Goal: Information Seeking & Learning: Learn about a topic

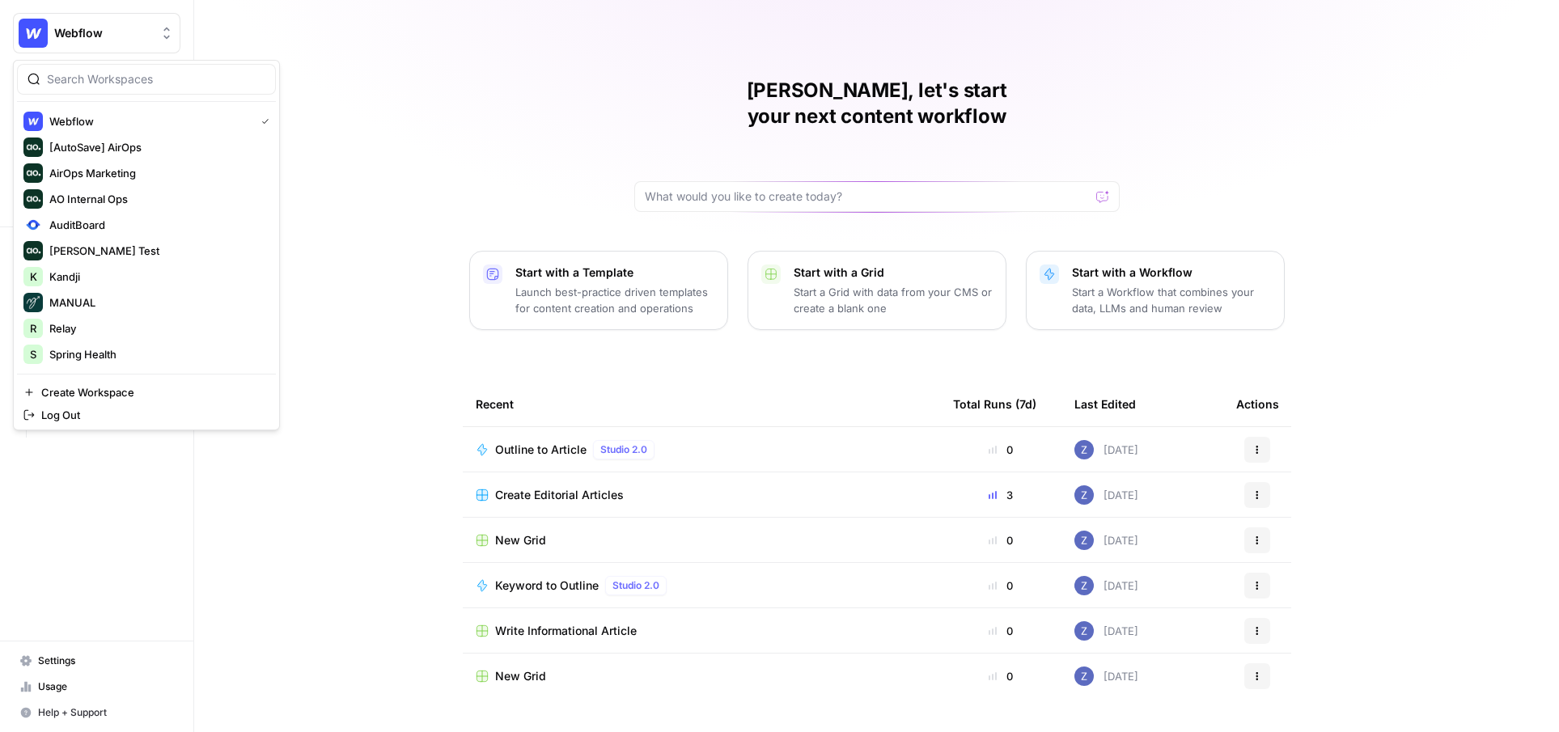
click at [109, 30] on span "Webflow" at bounding box center [103, 33] width 98 height 16
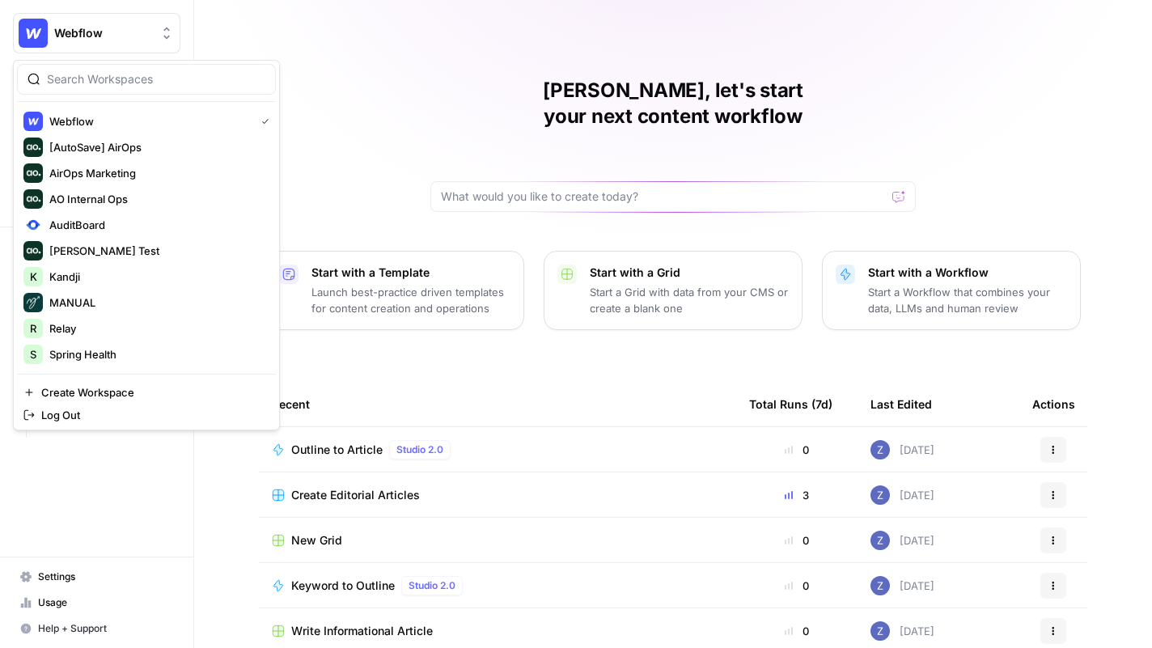
click at [145, 33] on span "Webflow" at bounding box center [103, 33] width 98 height 16
click at [108, 351] on span "Spring Health" at bounding box center [156, 354] width 214 height 16
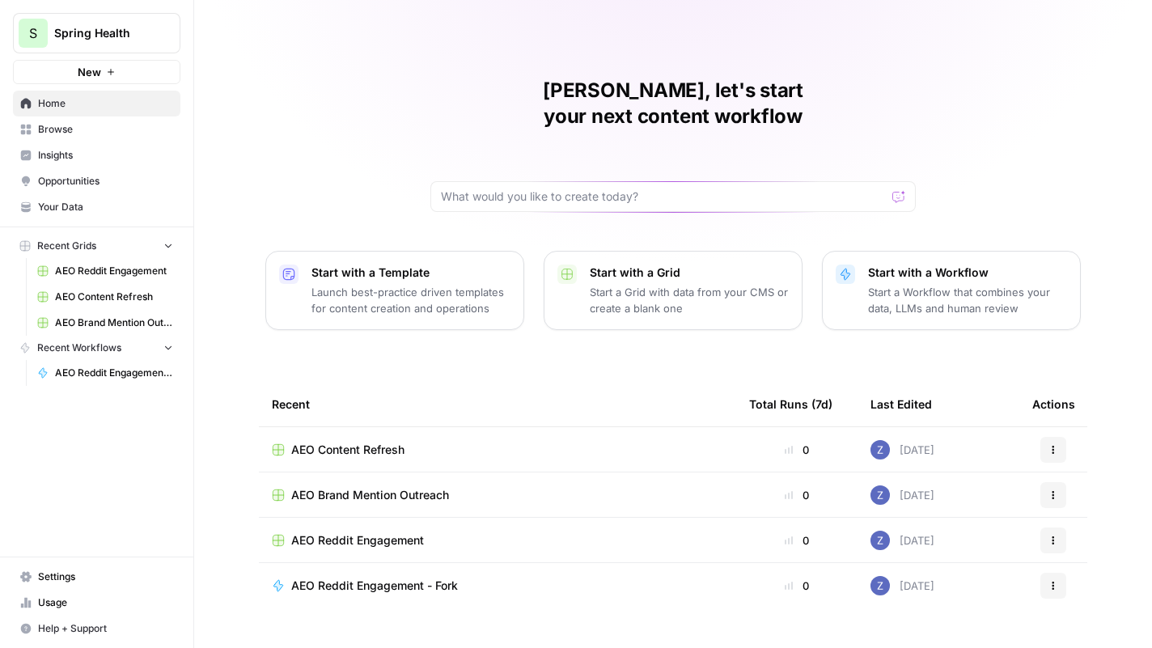
click at [117, 163] on link "Insights" at bounding box center [97, 155] width 168 height 26
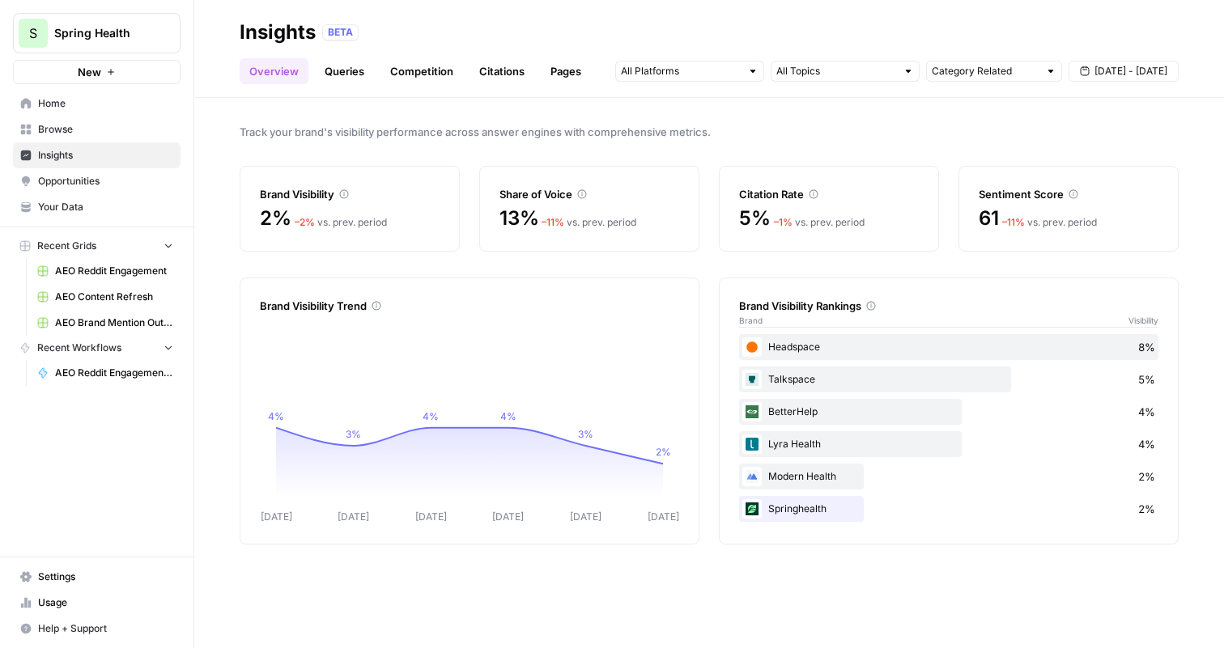
click at [160, 180] on span "Opportunities" at bounding box center [105, 181] width 135 height 15
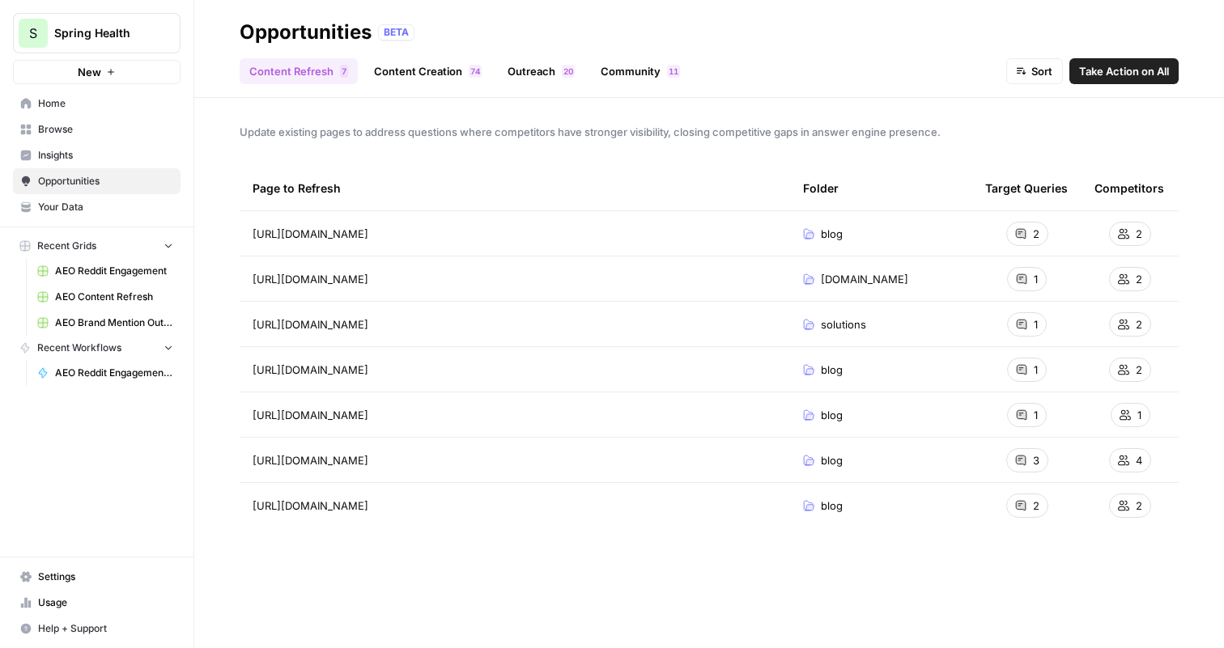
click at [134, 157] on span "Insights" at bounding box center [105, 155] width 135 height 15
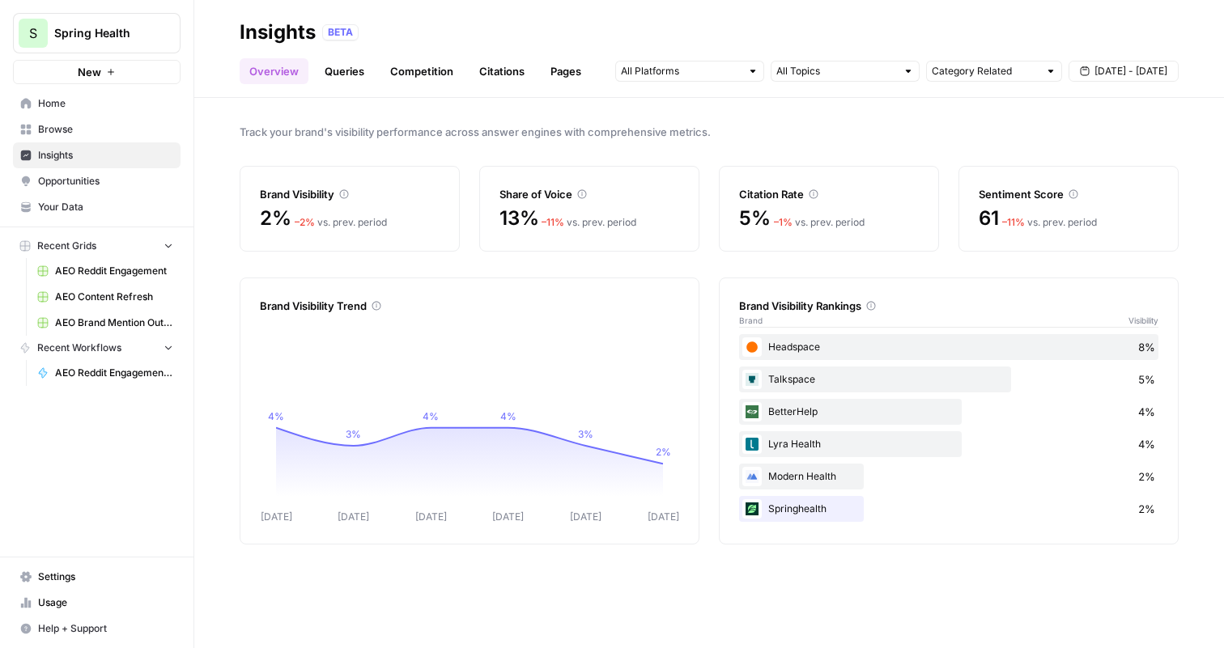
click at [163, 248] on icon "button" at bounding box center [168, 245] width 11 height 11
click at [165, 272] on icon "button" at bounding box center [168, 269] width 11 height 11
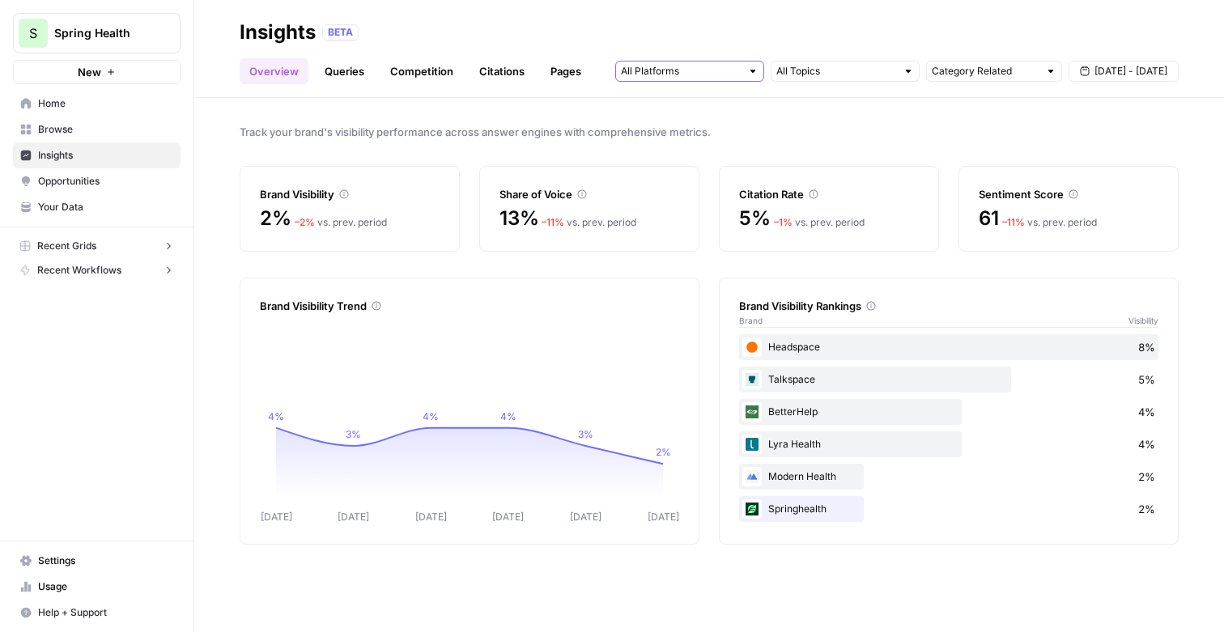
click at [731, 70] on input "text" at bounding box center [681, 71] width 120 height 16
click at [750, 67] on div at bounding box center [752, 71] width 11 height 11
click at [858, 31] on div "BETA" at bounding box center [750, 32] width 856 height 16
click at [1022, 74] on input "text" at bounding box center [984, 71] width 107 height 16
type input "Category Related"
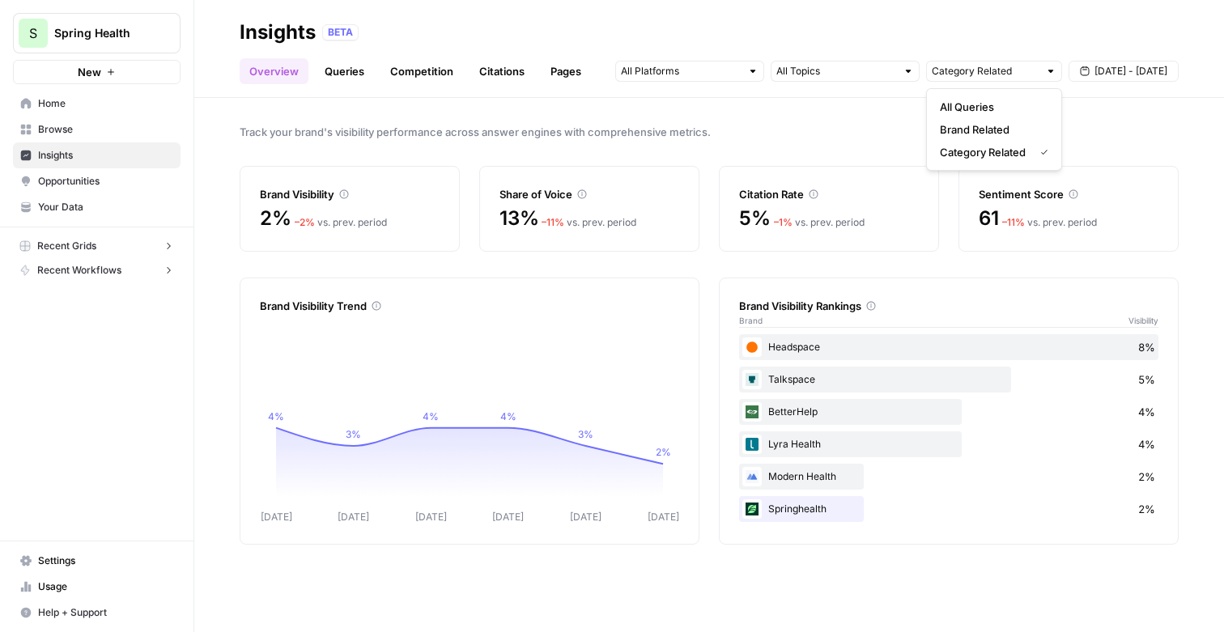
click at [1113, 130] on span "Track your brand's visibility performance across answer engines with comprehens…" at bounding box center [709, 132] width 939 height 16
click at [350, 68] on link "Queries" at bounding box center [344, 71] width 59 height 26
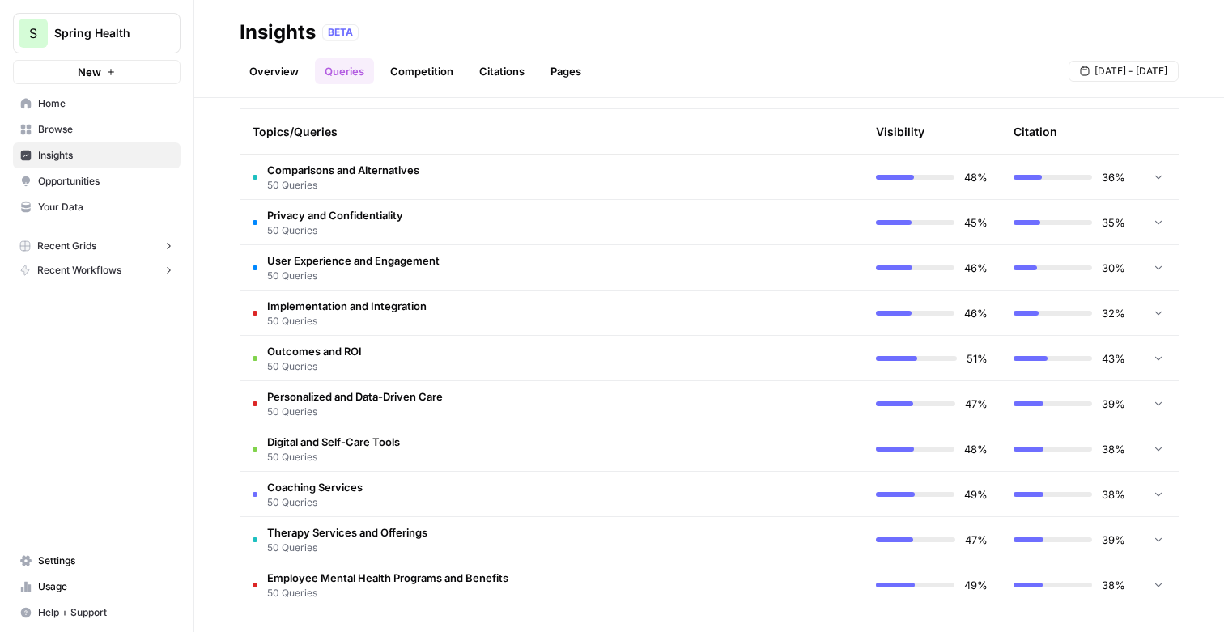
scroll to position [365, 0]
click at [578, 221] on td "Privacy and Confidentiality 50 Queries" at bounding box center [483, 223] width 486 height 45
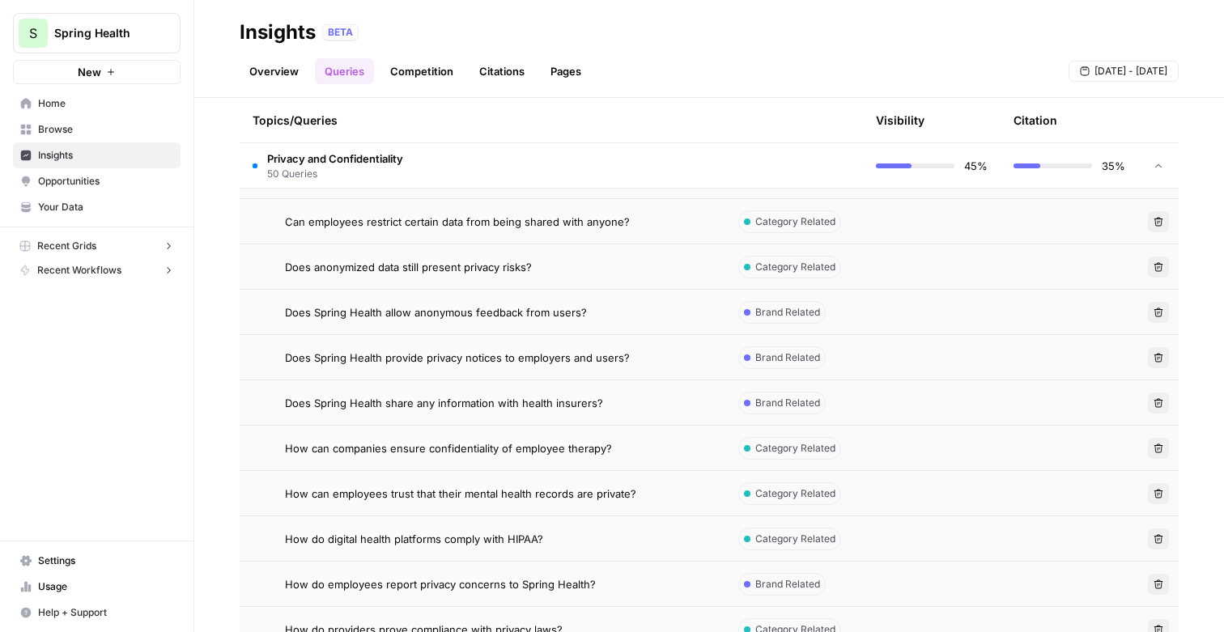
scroll to position [447, 0]
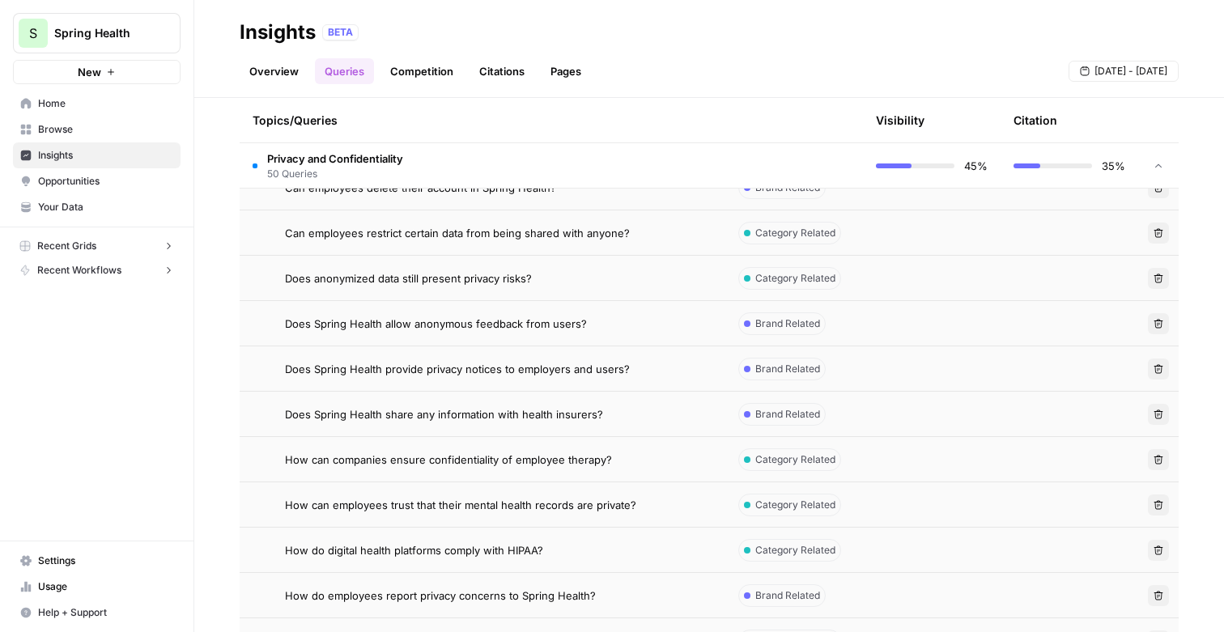
click at [569, 328] on span "Does Spring Health allow anonymous feedback from users?" at bounding box center [436, 324] width 302 height 16
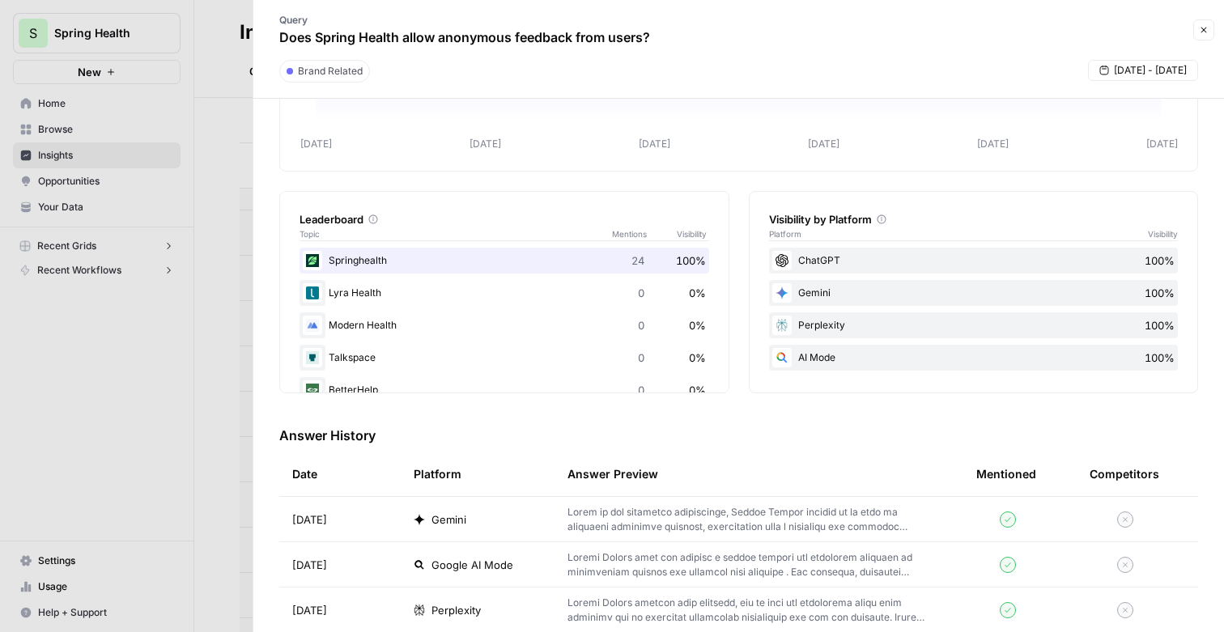
scroll to position [62, 0]
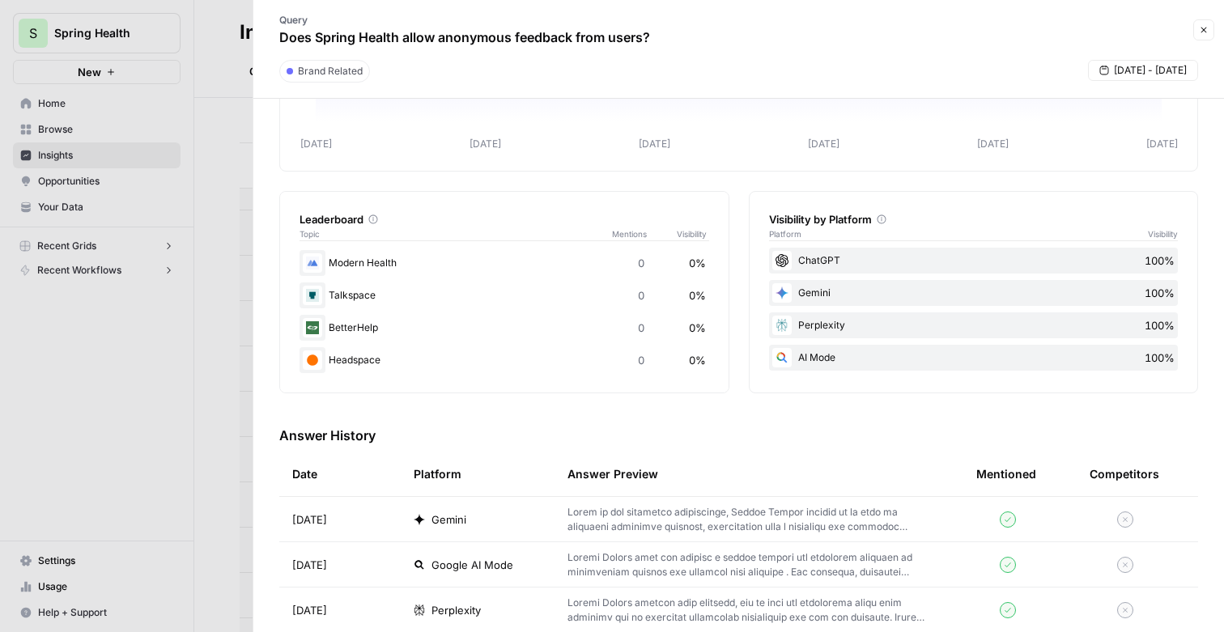
click at [162, 351] on div at bounding box center [612, 316] width 1224 height 632
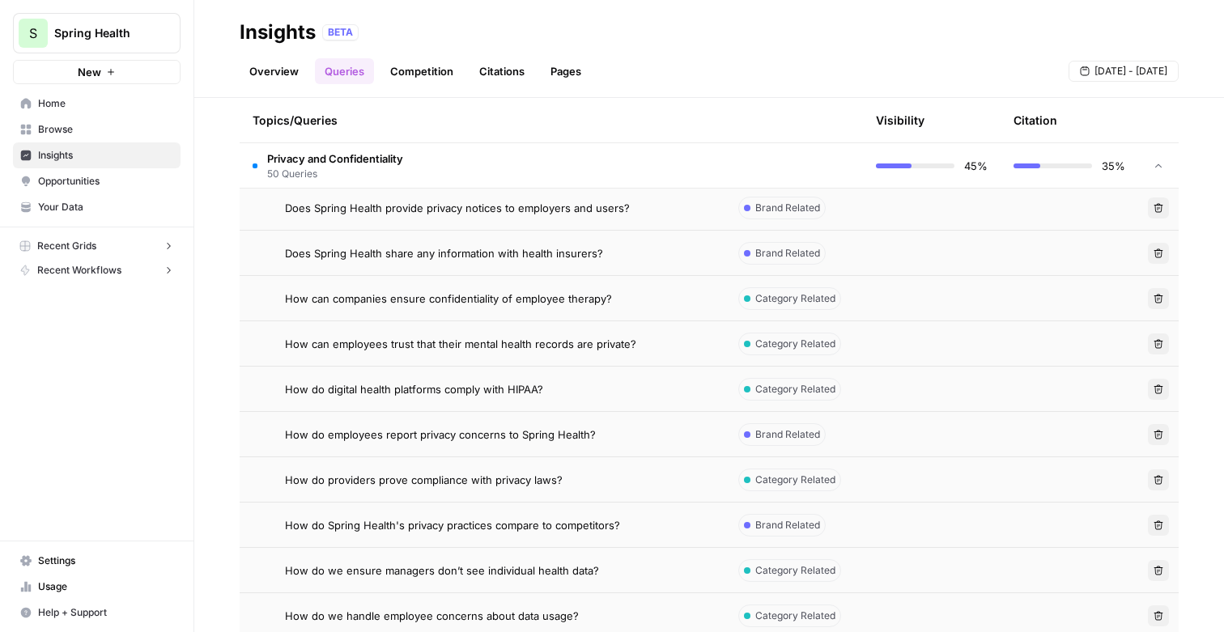
scroll to position [617, 0]
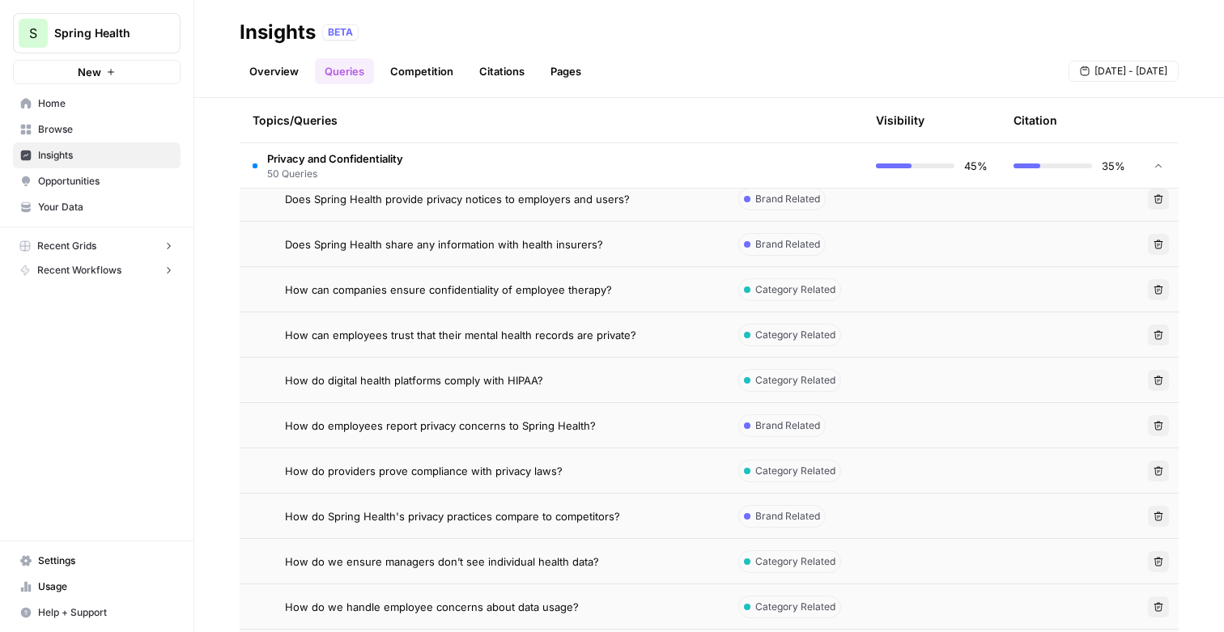
click at [473, 379] on span "How do digital health platforms comply with HIPAA?" at bounding box center [414, 380] width 258 height 16
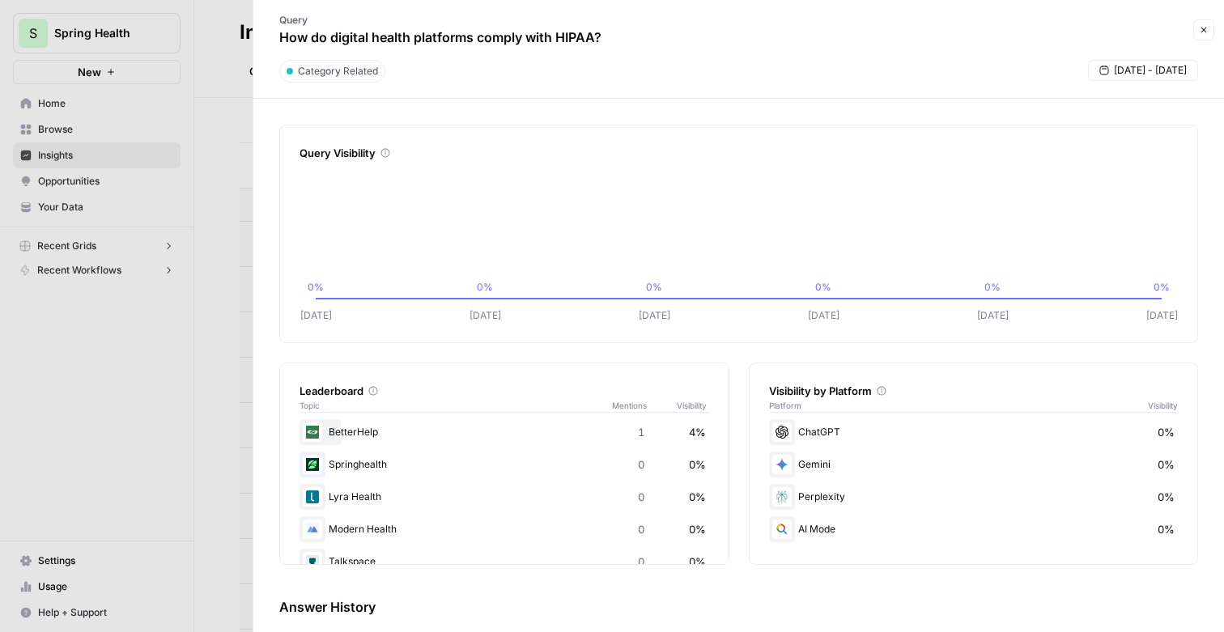
click at [175, 376] on div at bounding box center [612, 316] width 1224 height 632
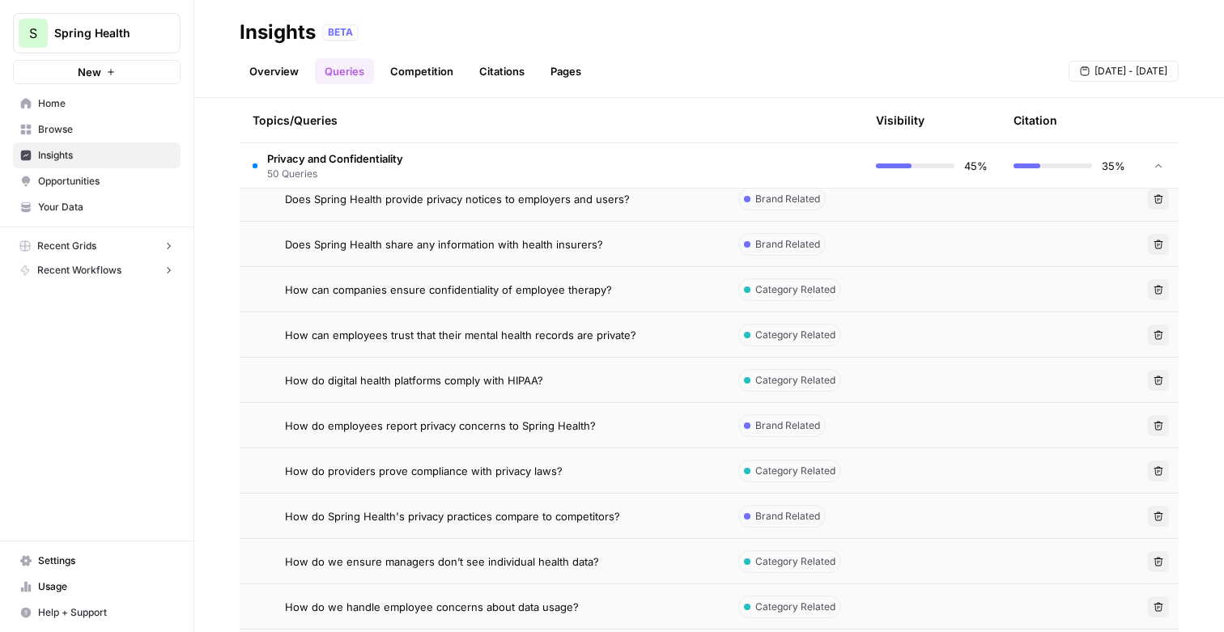
click at [456, 376] on span "How do digital health platforms comply with HIPAA?" at bounding box center [414, 380] width 258 height 16
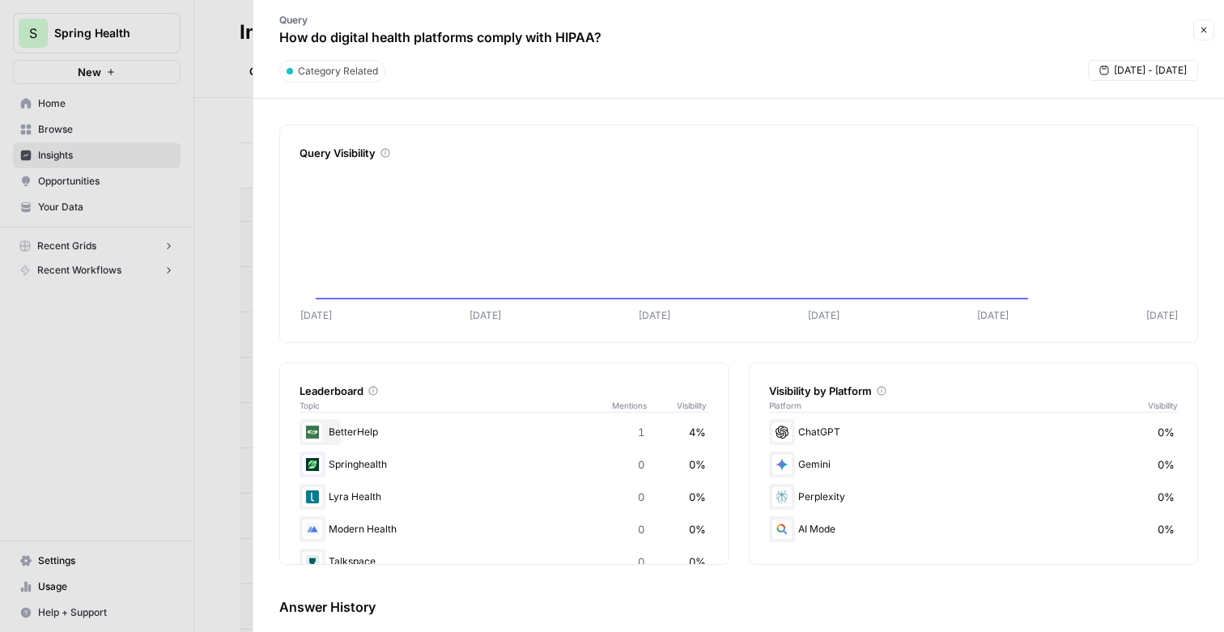
click at [174, 424] on div at bounding box center [612, 316] width 1224 height 632
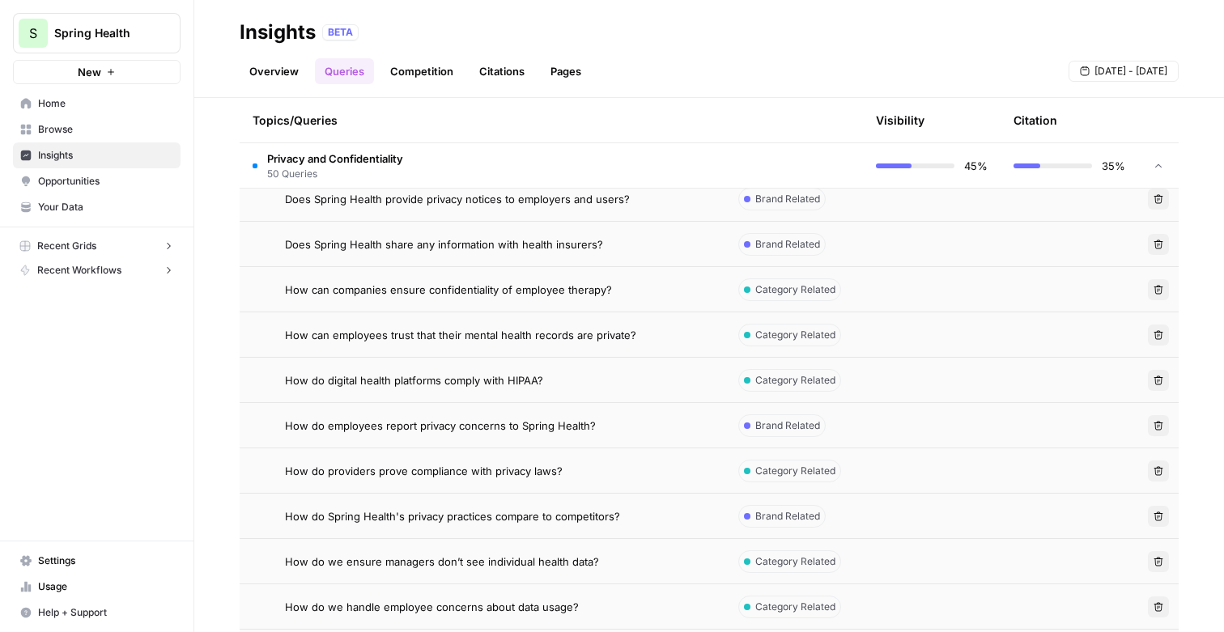
click at [435, 476] on span "How do providers prove compliance with privacy laws?" at bounding box center [424, 471] width 278 height 16
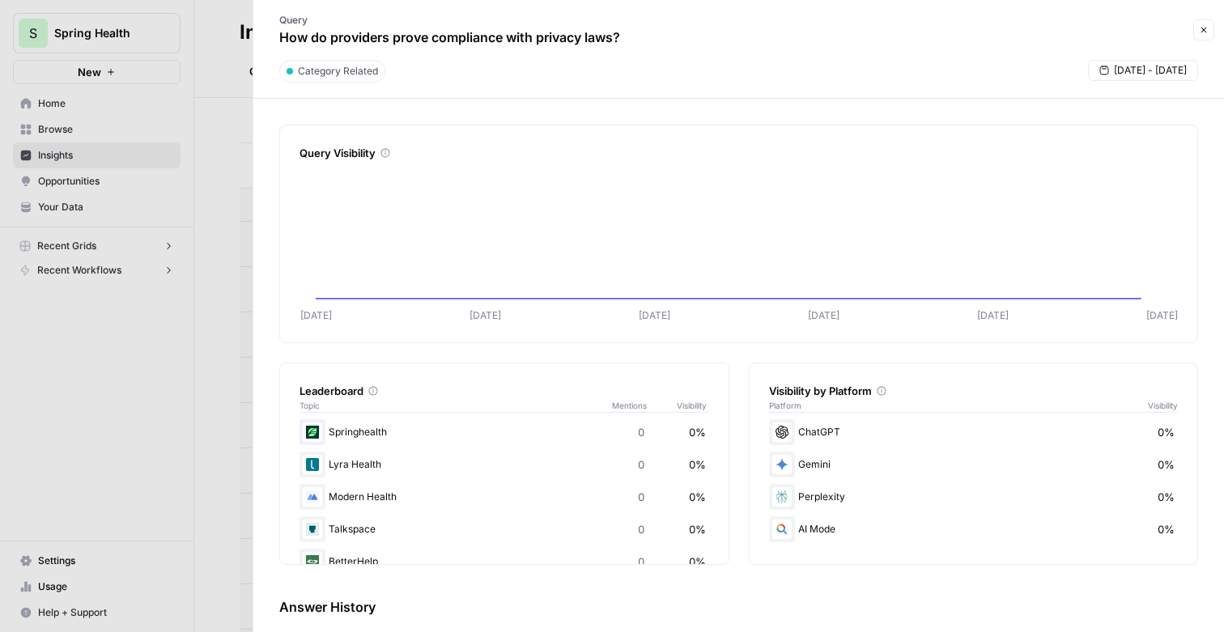
click at [142, 416] on div at bounding box center [612, 316] width 1224 height 632
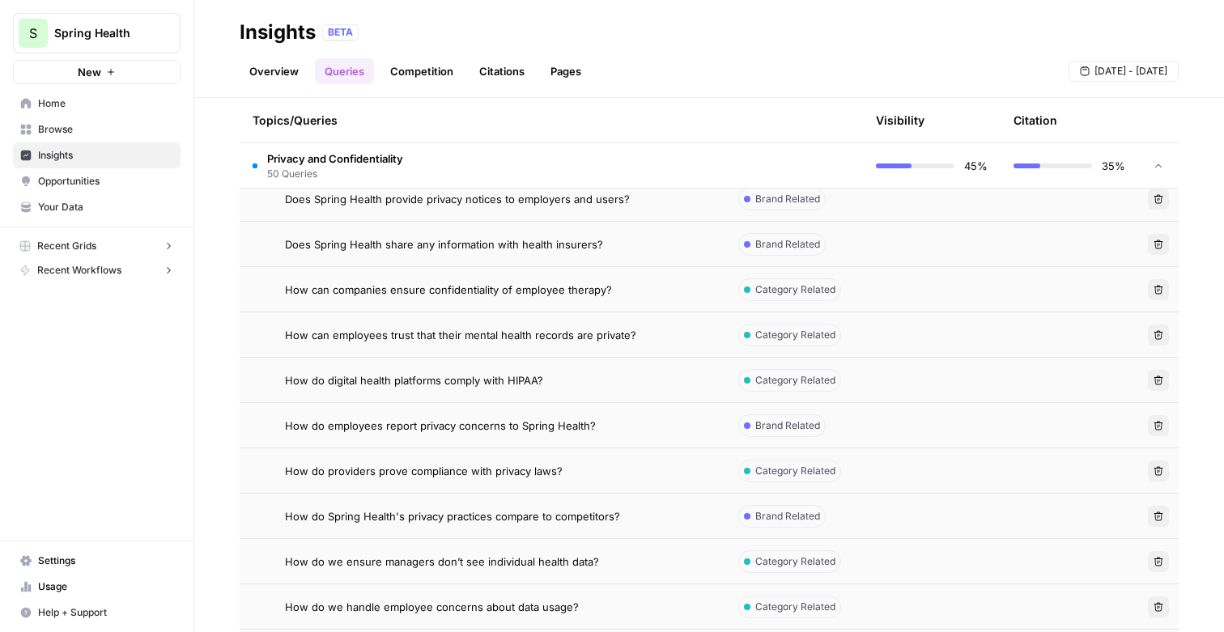
click at [490, 201] on span "Does Spring Health provide privacy notices to employers and users?" at bounding box center [457, 199] width 345 height 16
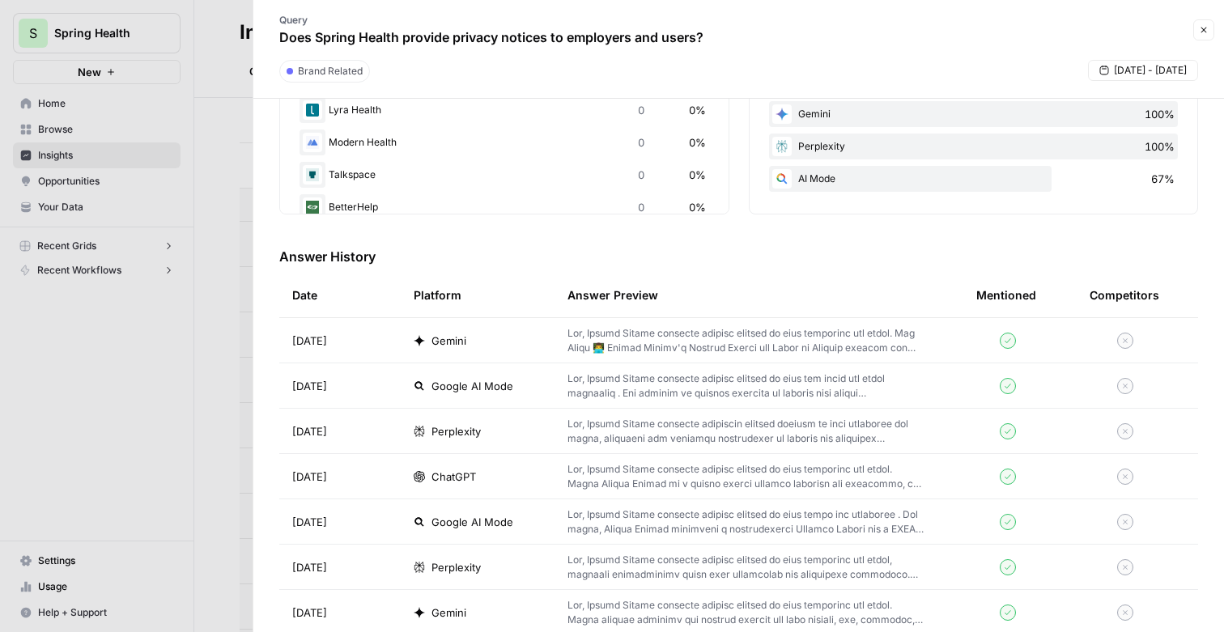
scroll to position [358, 0]
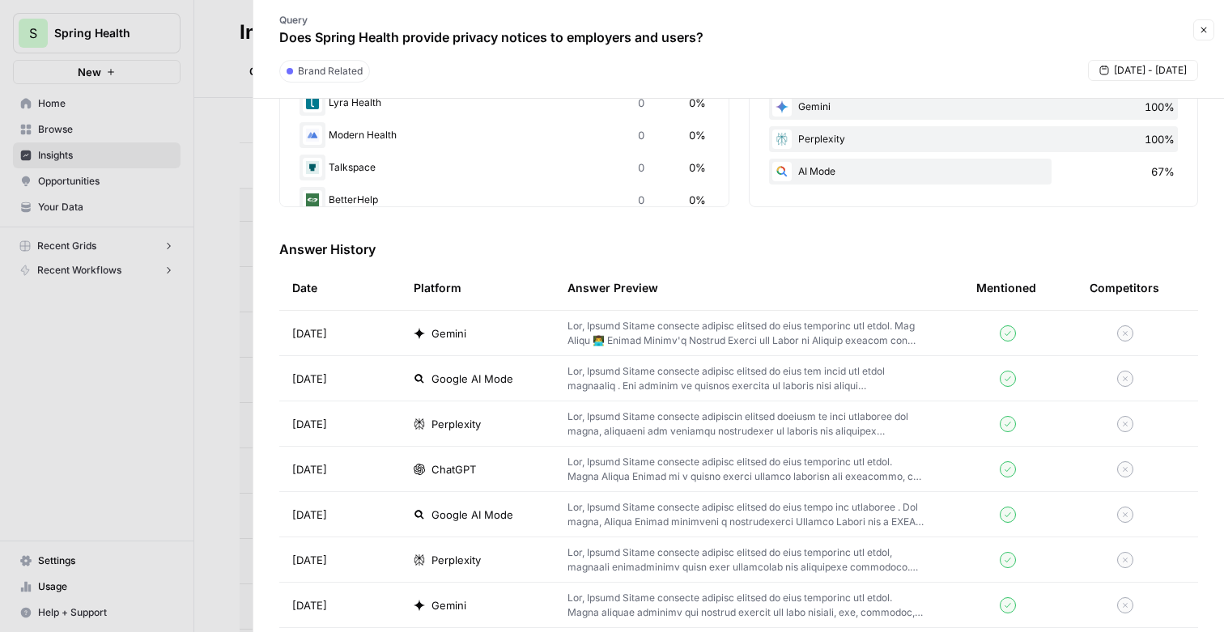
click at [515, 338] on div "Gemini" at bounding box center [478, 333] width 128 height 16
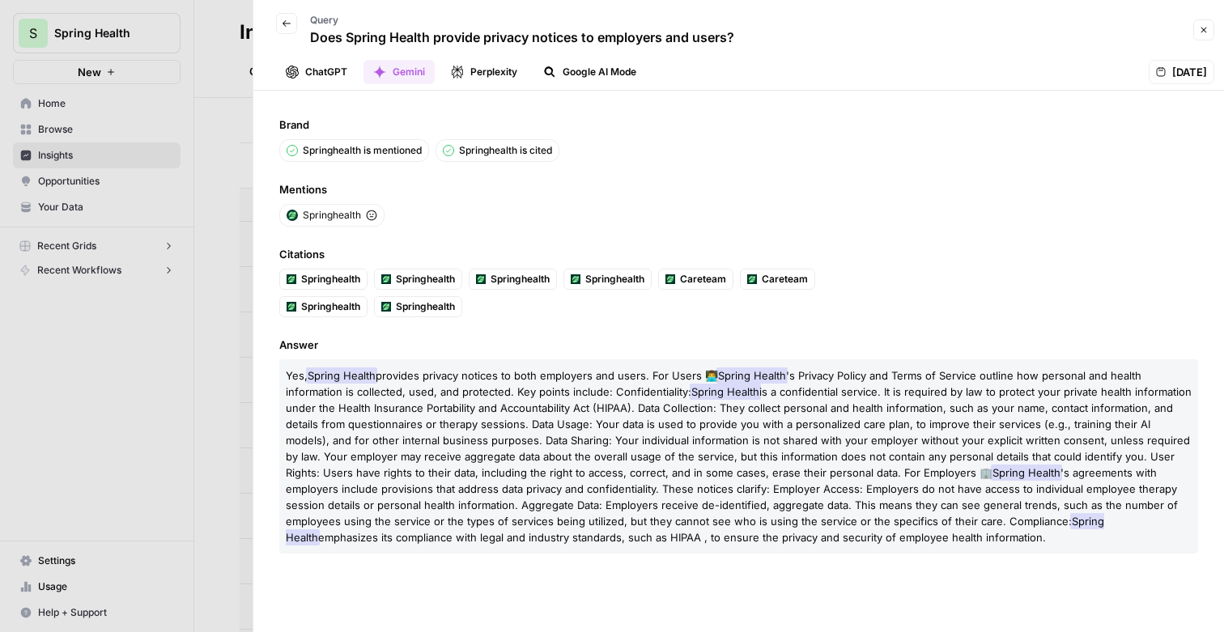
click at [333, 74] on button "ChatGPT" at bounding box center [316, 72] width 81 height 24
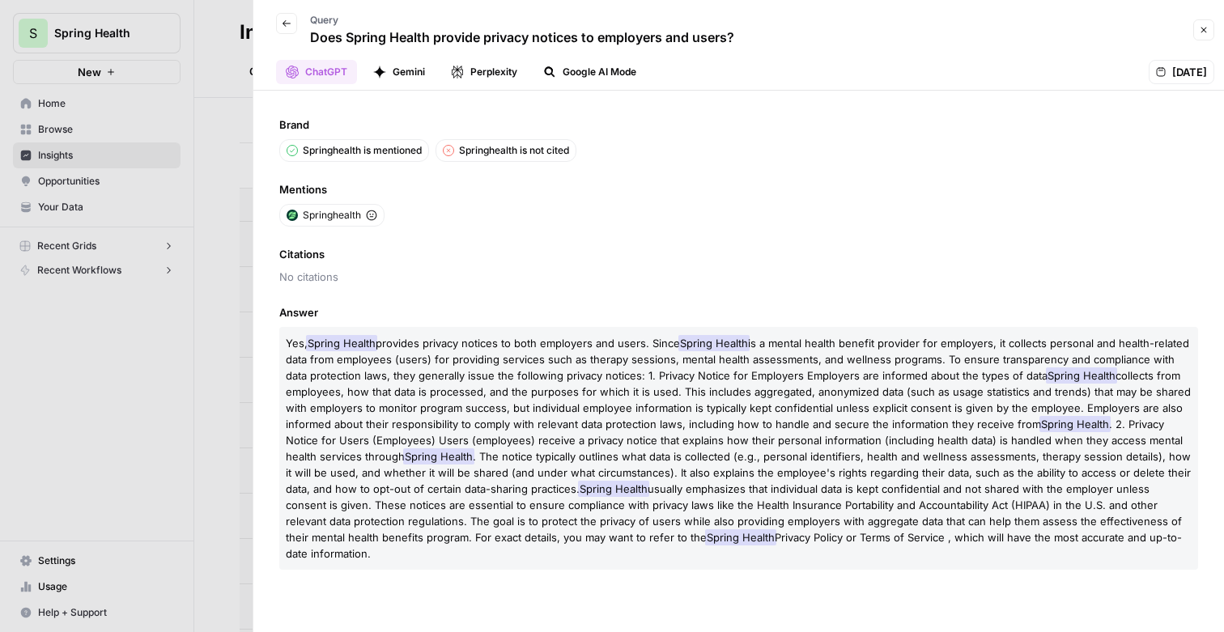
click at [477, 78] on button "Perplexity" at bounding box center [484, 72] width 86 height 24
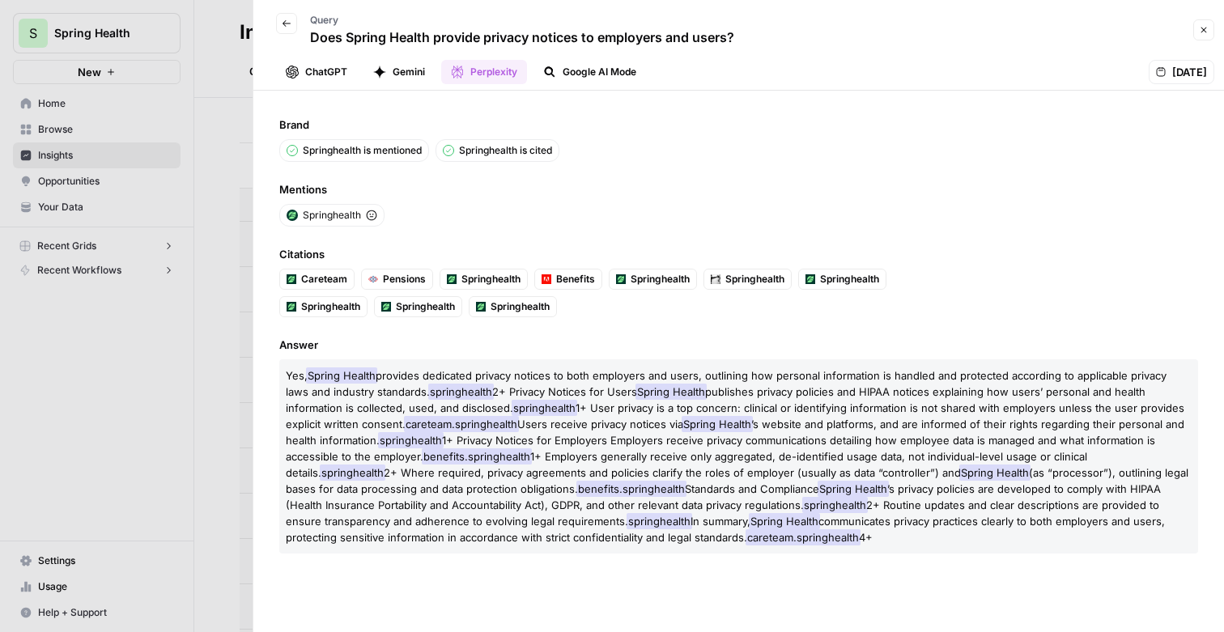
click at [603, 70] on button "Google AI Mode" at bounding box center [589, 72] width 112 height 24
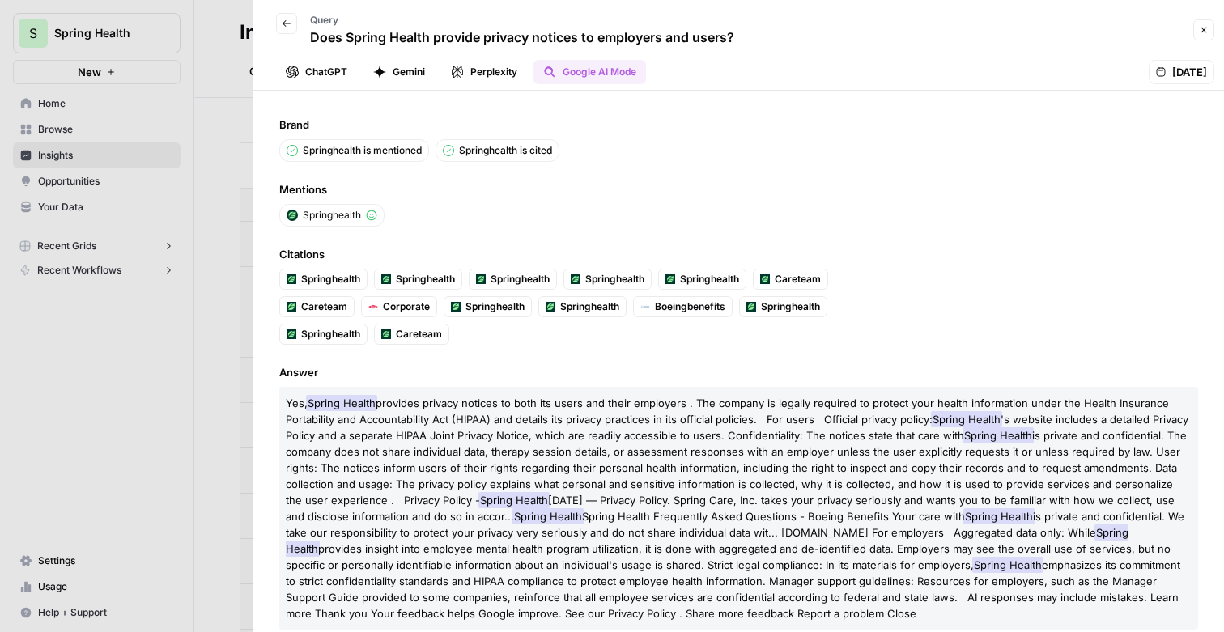
click at [226, 257] on div at bounding box center [612, 316] width 1224 height 632
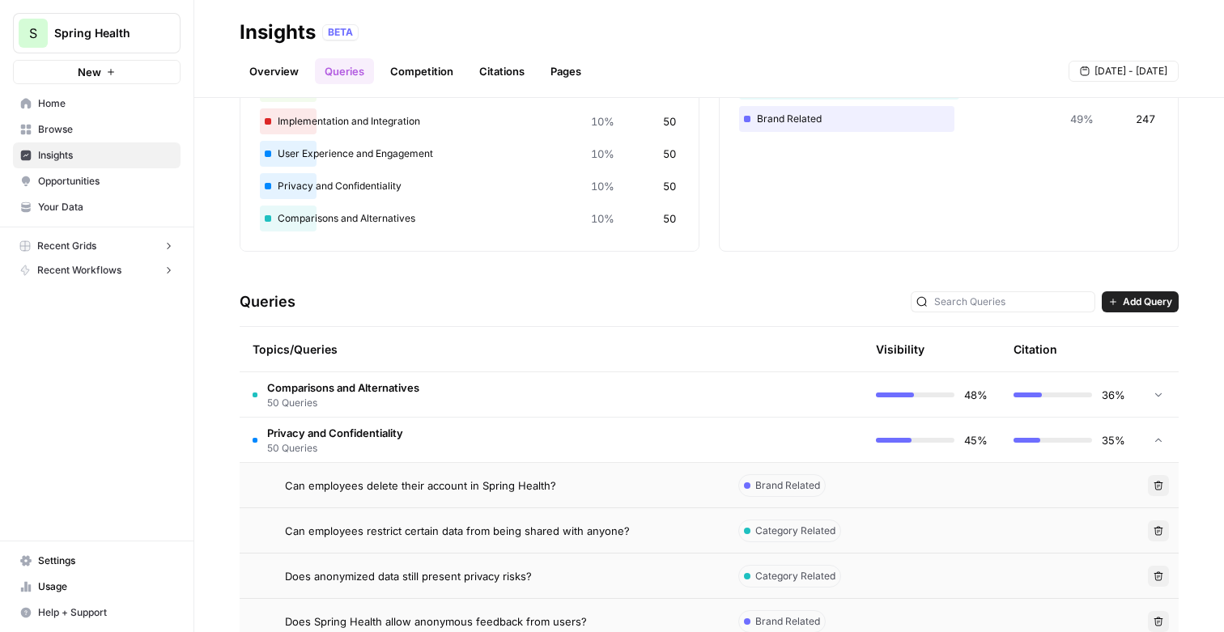
scroll to position [126, 0]
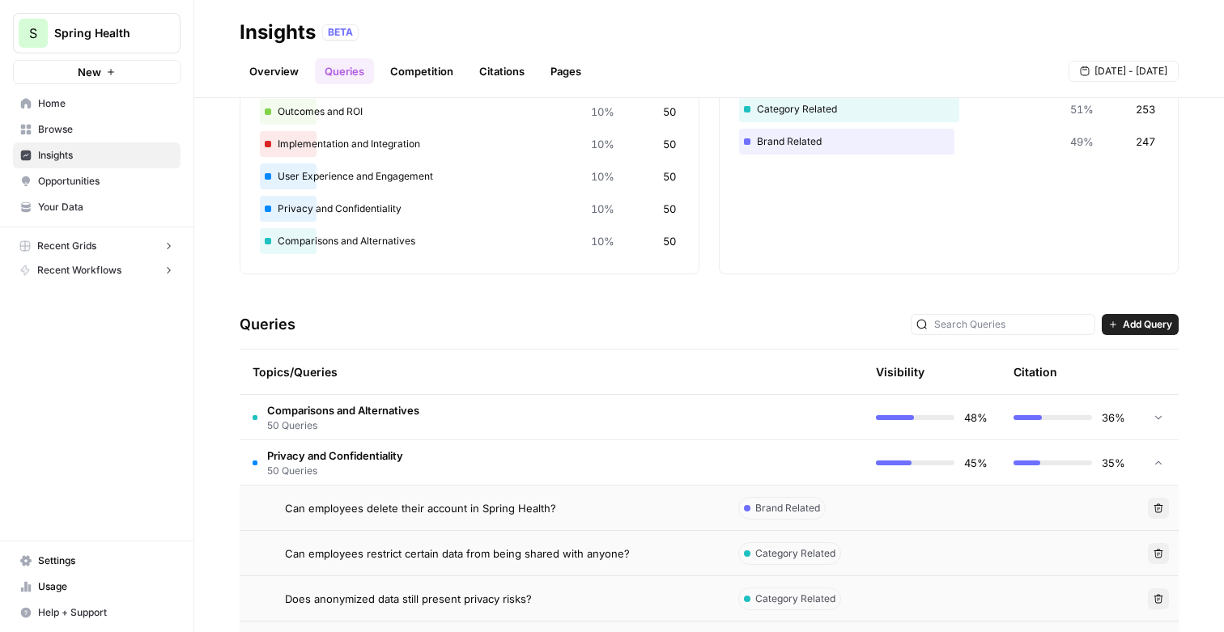
click at [499, 470] on td "Privacy and Confidentiality 50 Queries" at bounding box center [483, 462] width 486 height 45
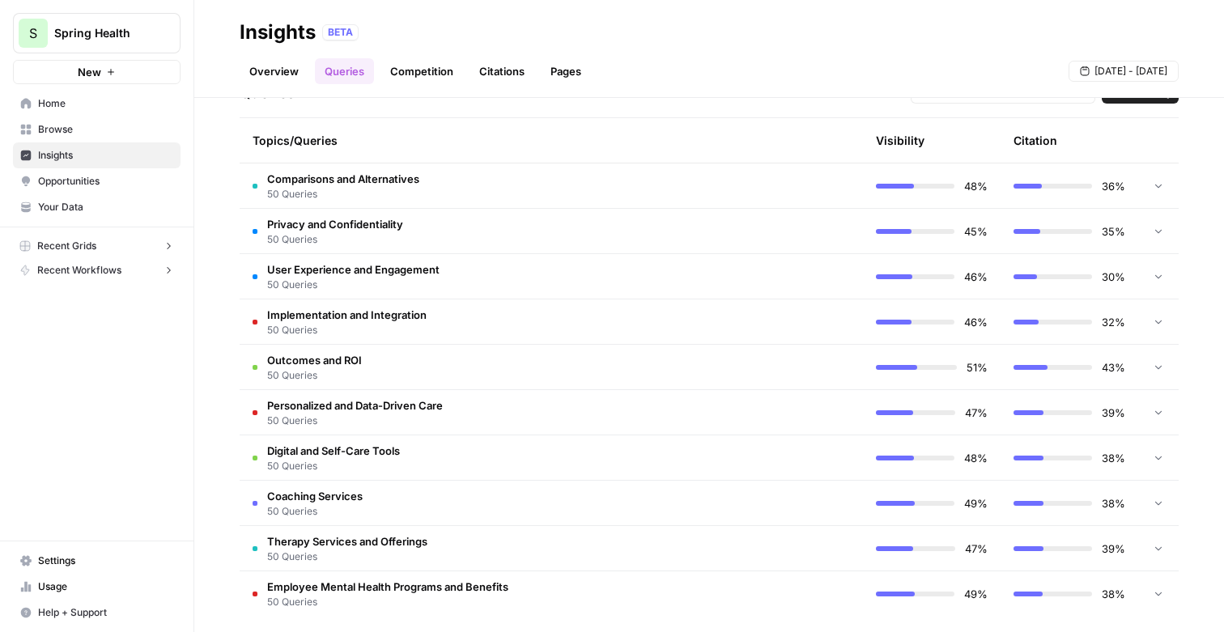
scroll to position [368, 0]
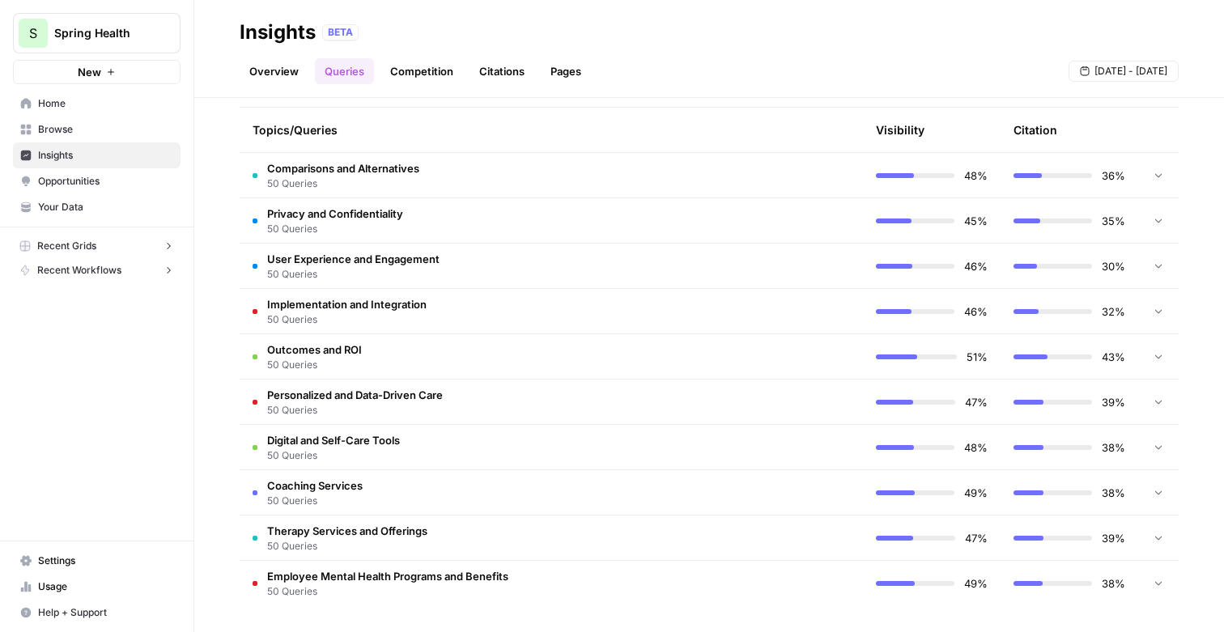
click at [499, 355] on td "Outcomes and ROI 50 Queries" at bounding box center [483, 356] width 486 height 45
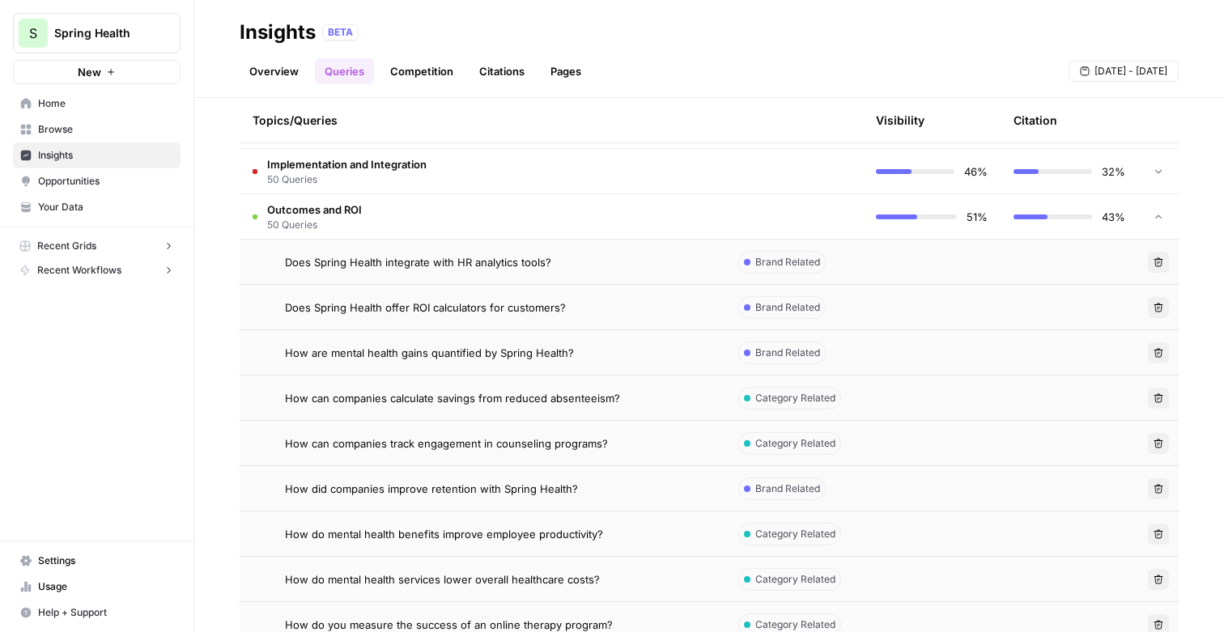
scroll to position [513, 0]
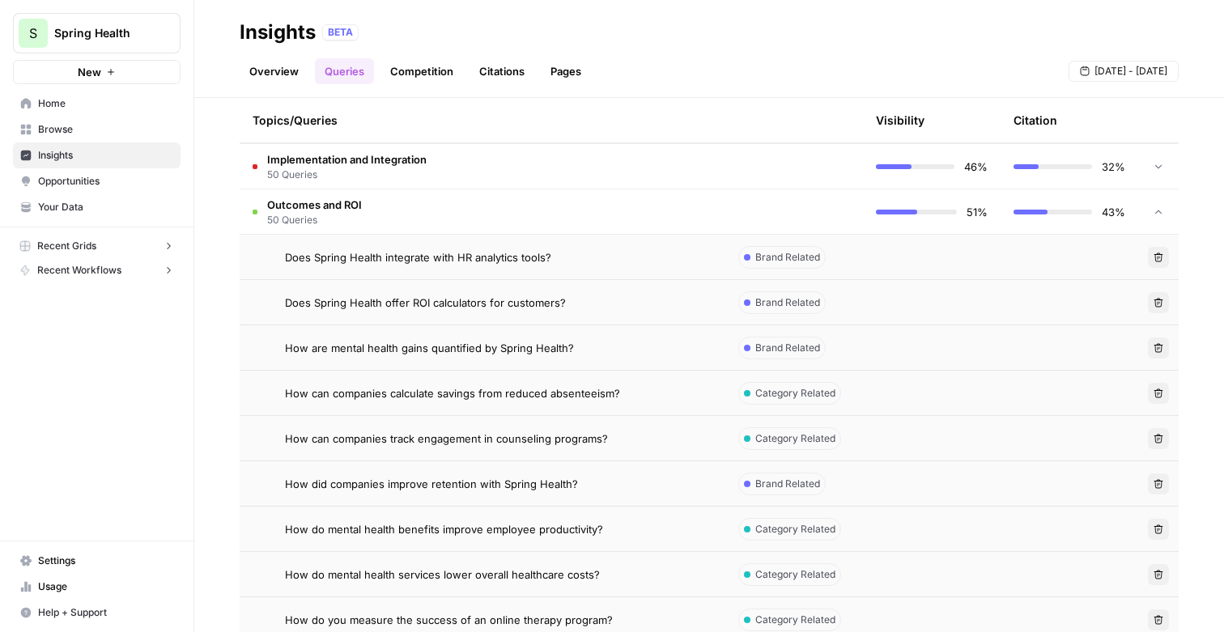
click at [816, 392] on span "Category Related" at bounding box center [795, 393] width 80 height 15
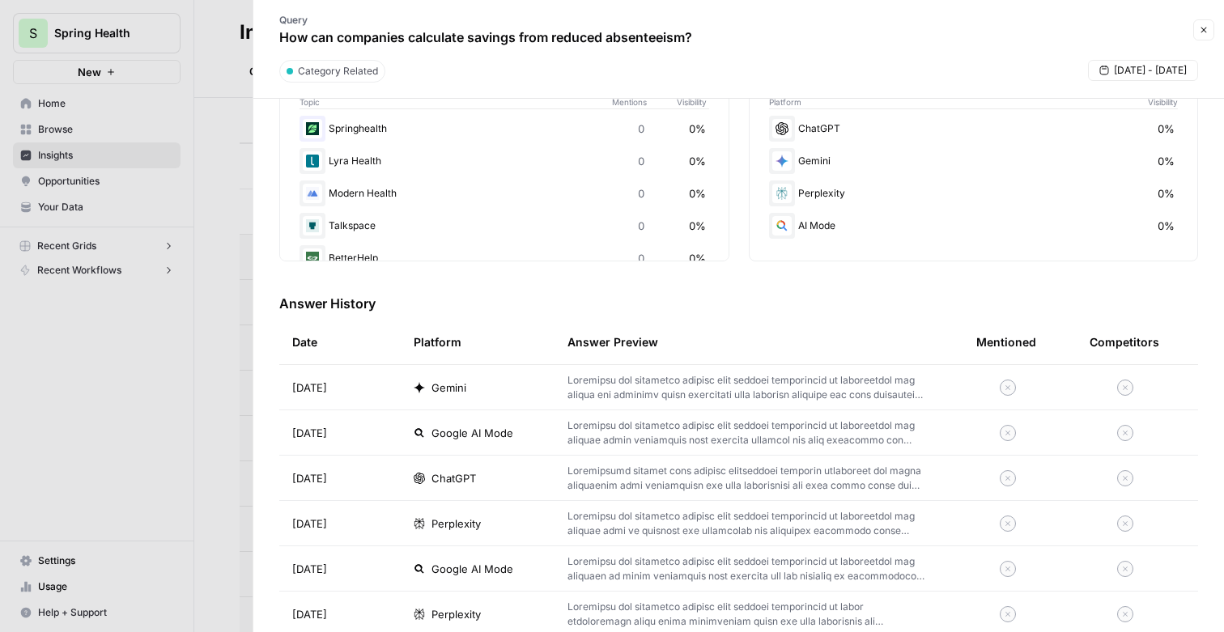
scroll to position [411, 0]
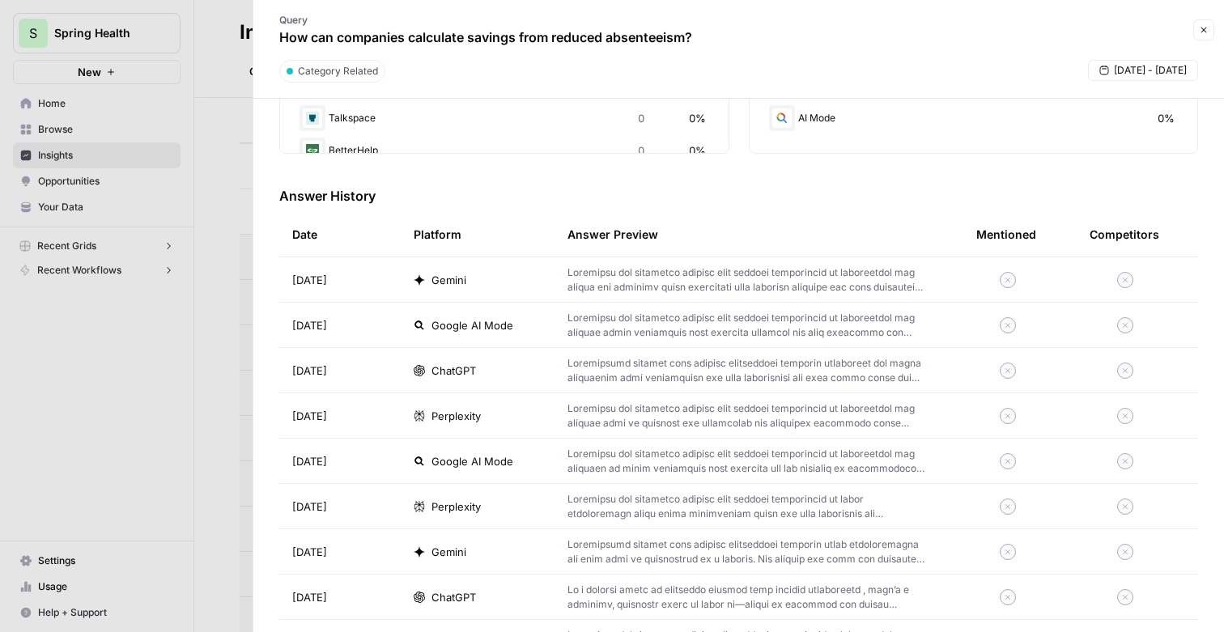
click at [474, 277] on div "Gemini" at bounding box center [478, 280] width 128 height 16
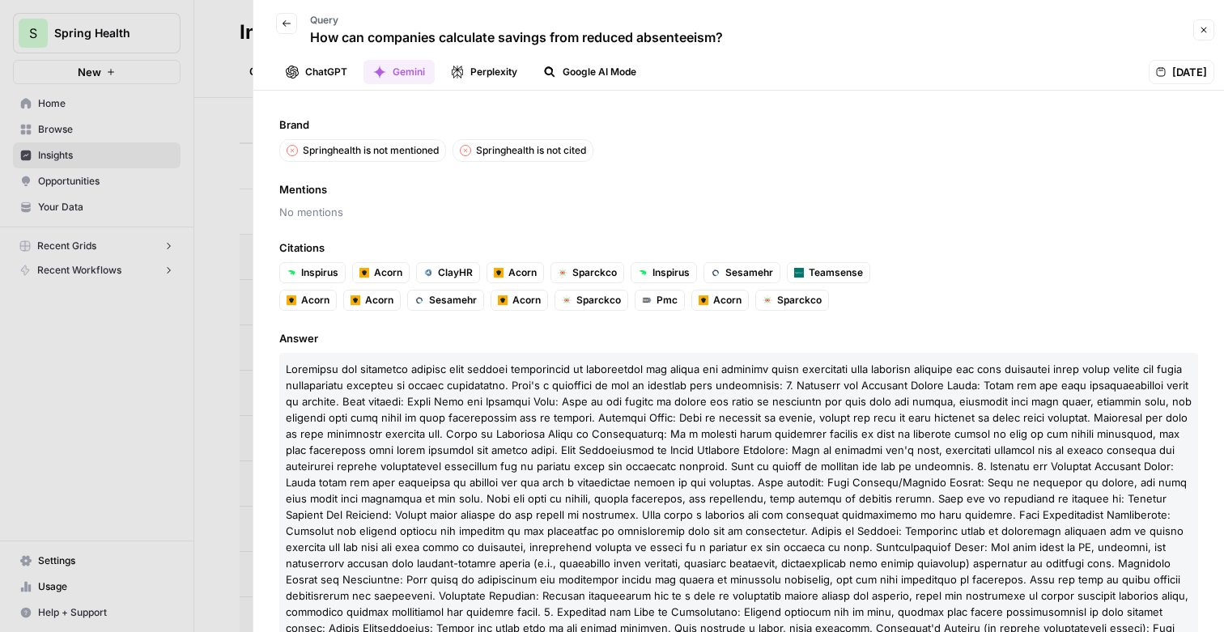
click at [480, 73] on button "Perplexity" at bounding box center [484, 72] width 86 height 24
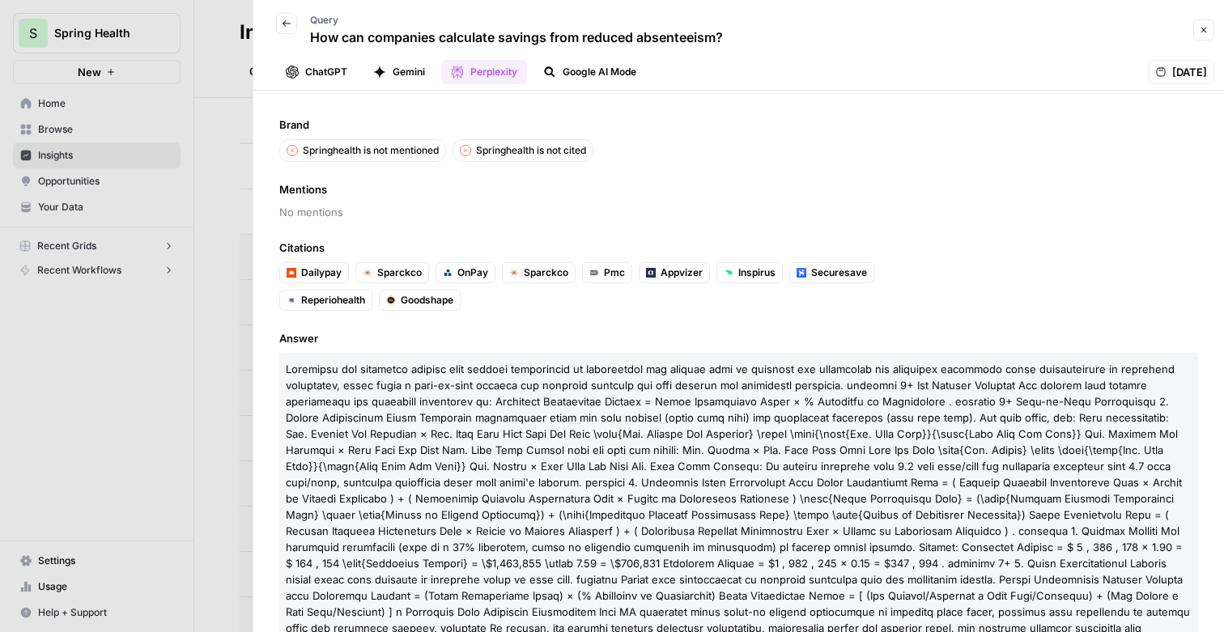
click at [608, 78] on button "Google AI Mode" at bounding box center [589, 72] width 112 height 24
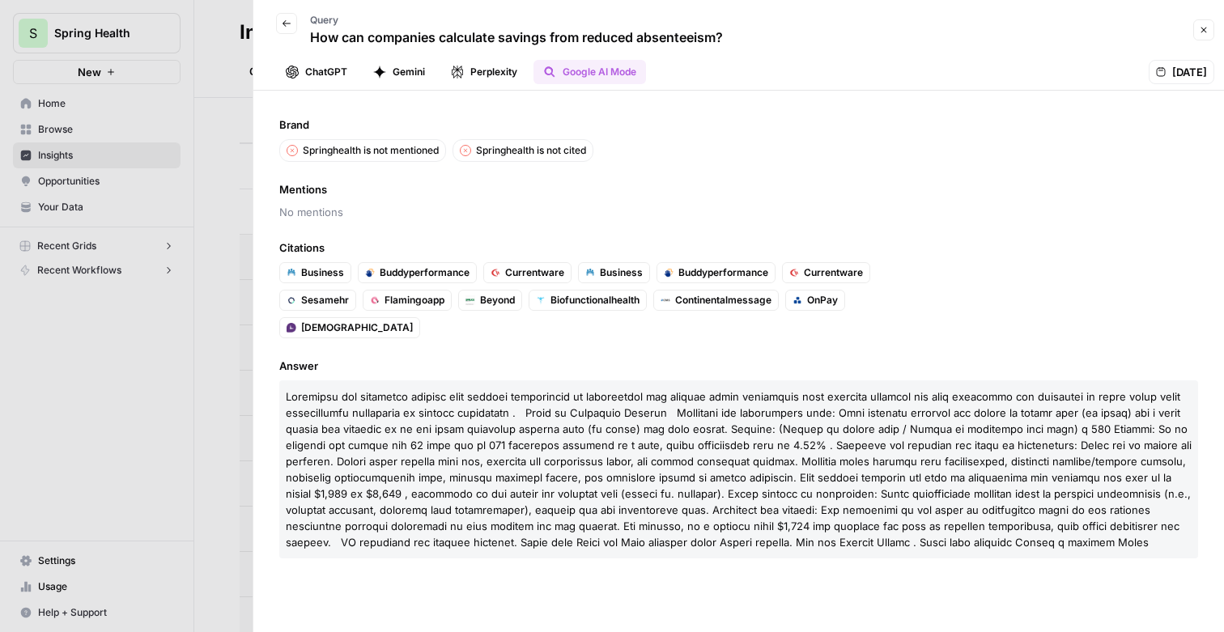
click at [331, 66] on button "ChatGPT" at bounding box center [316, 72] width 81 height 24
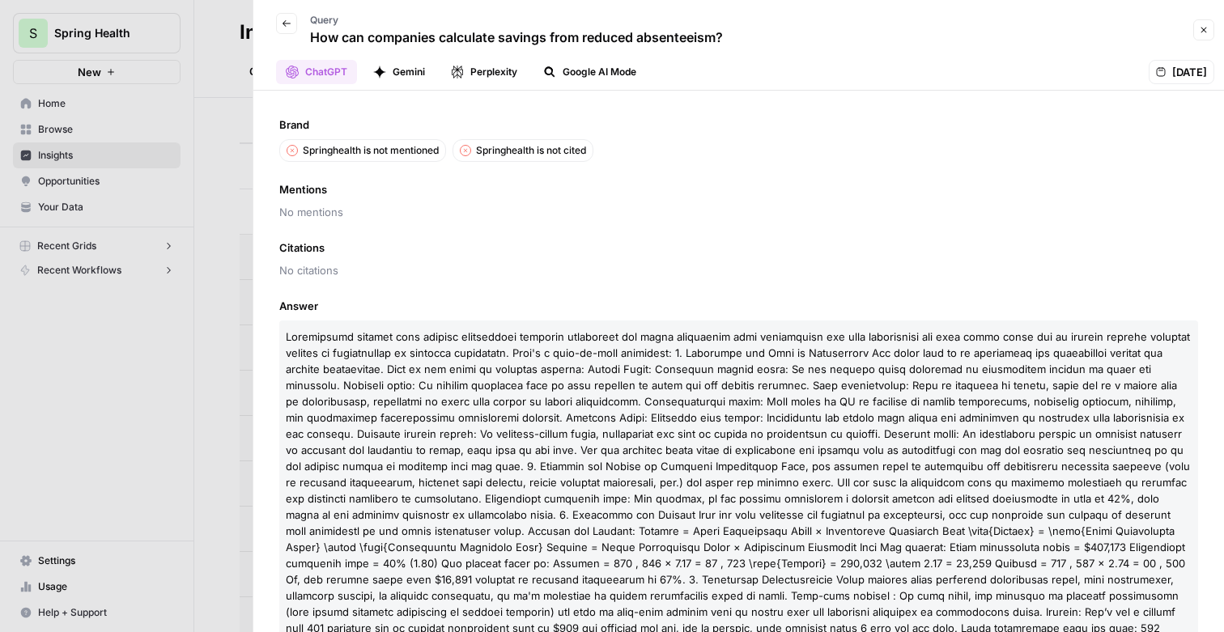
click at [190, 281] on div at bounding box center [612, 316] width 1224 height 632
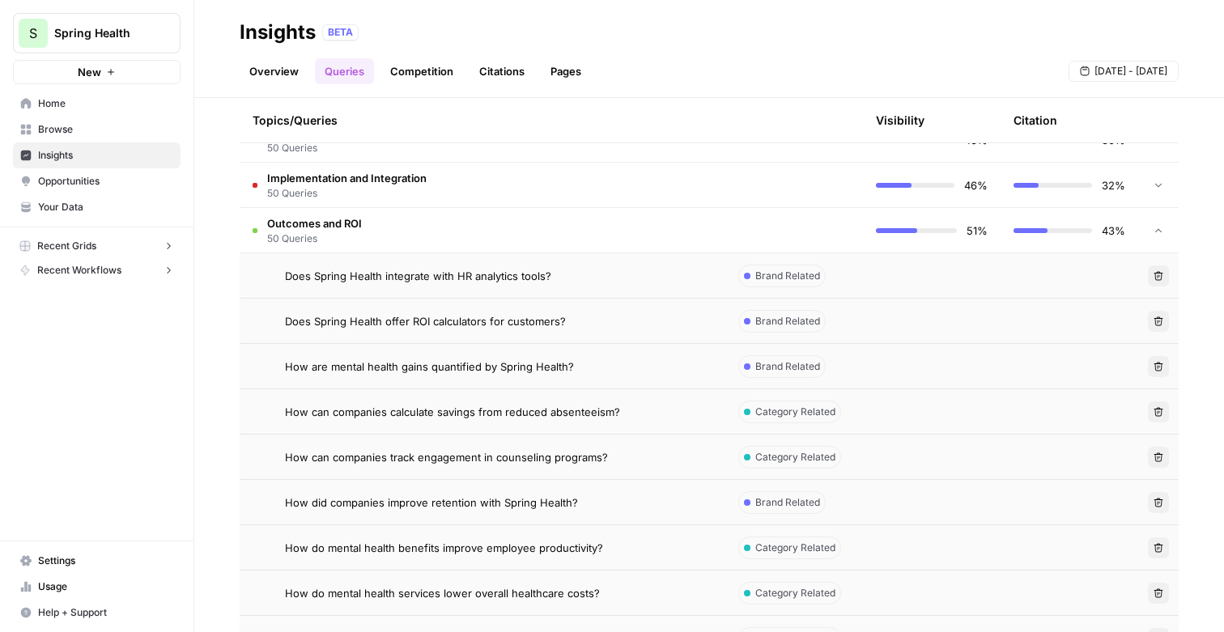
click at [573, 232] on td "Outcomes and ROI 50 Queries" at bounding box center [483, 230] width 486 height 45
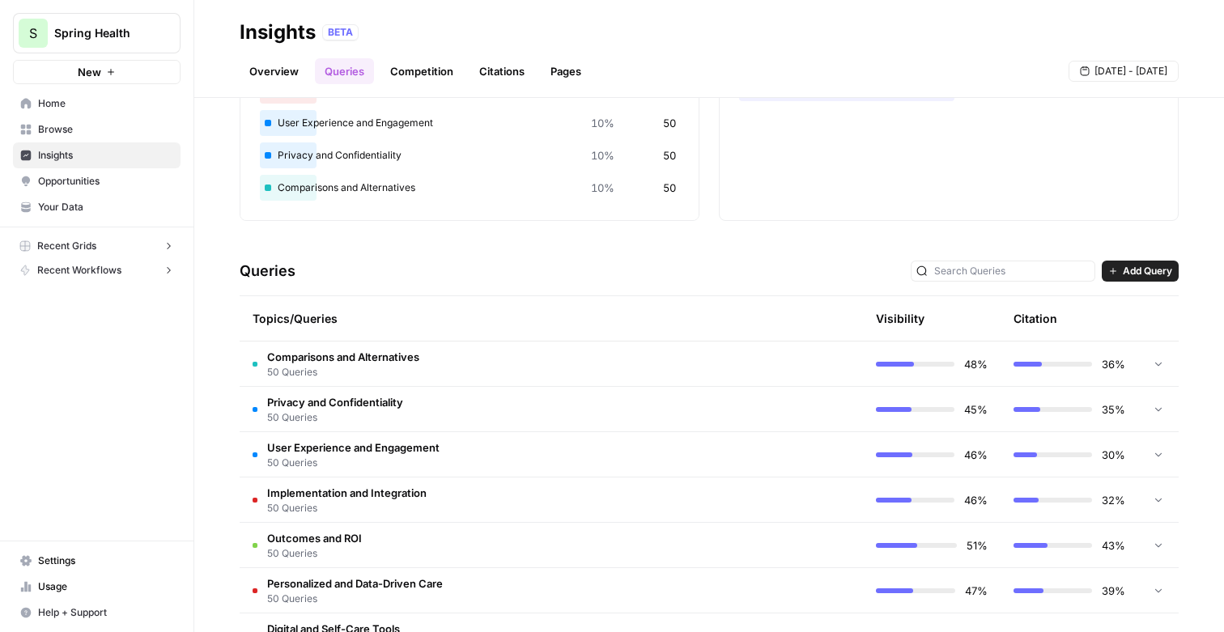
scroll to position [112, 0]
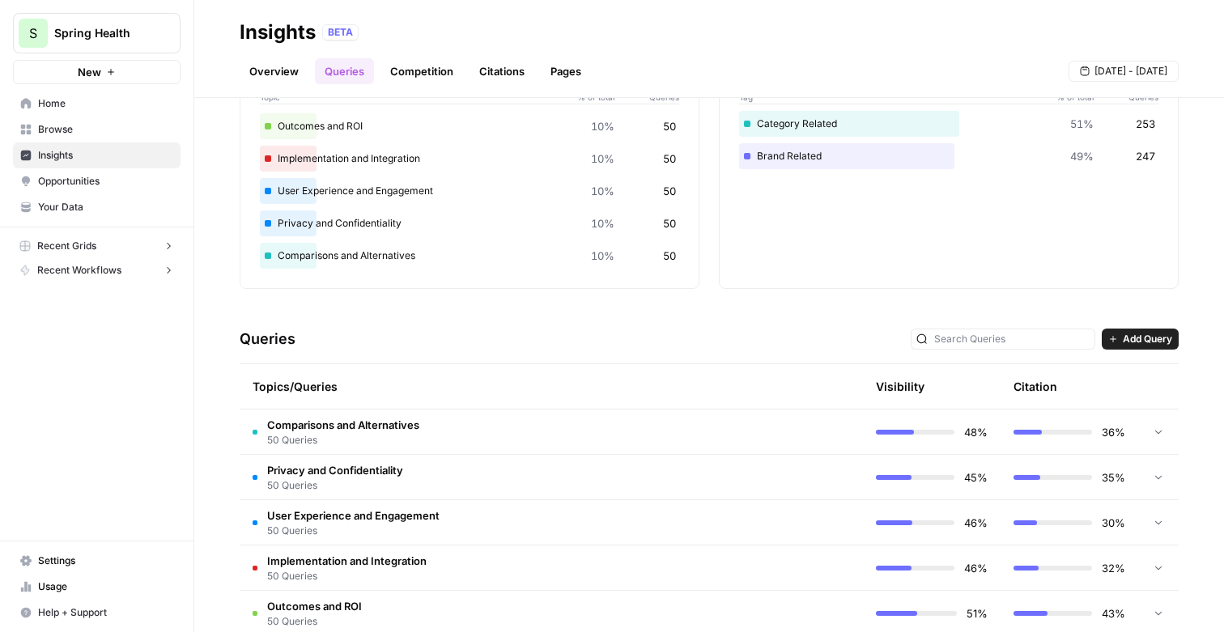
click at [745, 481] on td at bounding box center [794, 477] width 138 height 45
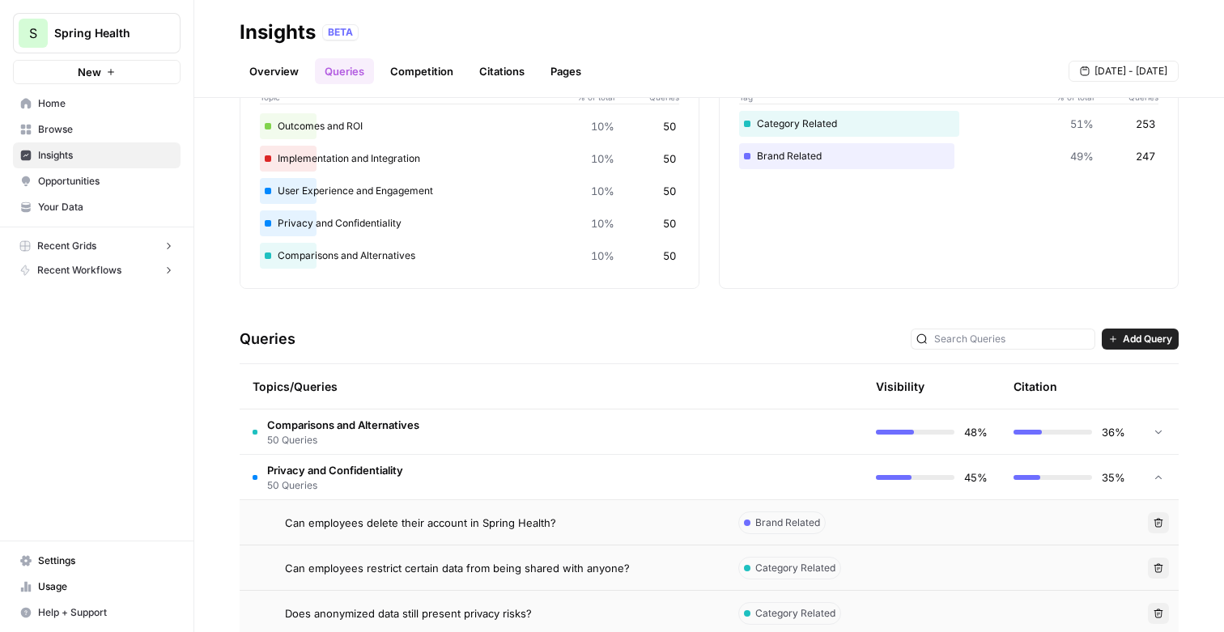
click at [1131, 341] on span "Add Query" at bounding box center [1146, 339] width 49 height 15
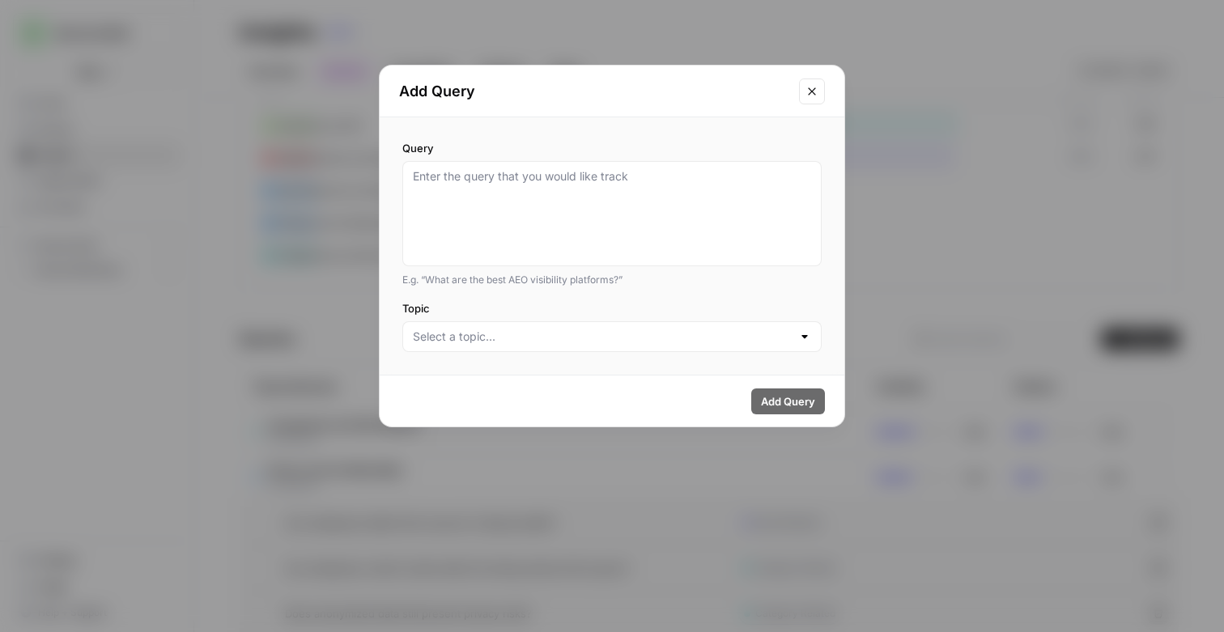
click at [806, 93] on icon "Close modal" at bounding box center [811, 91] width 13 height 13
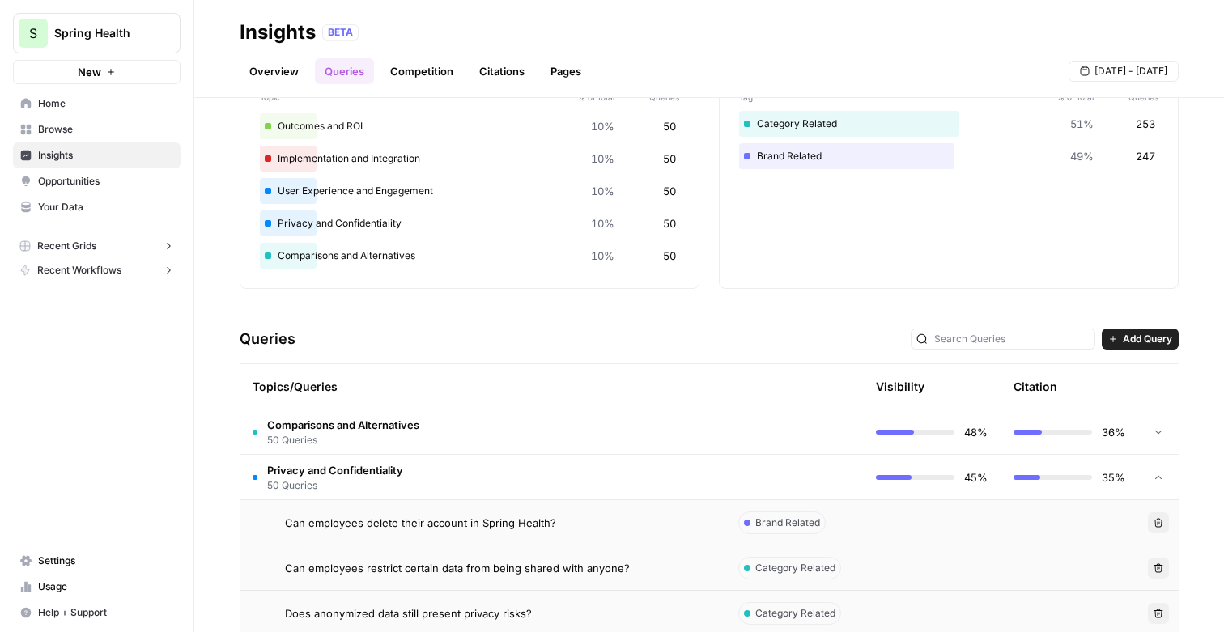
click at [561, 469] on td "Privacy and Confidentiality 50 Queries" at bounding box center [483, 477] width 486 height 45
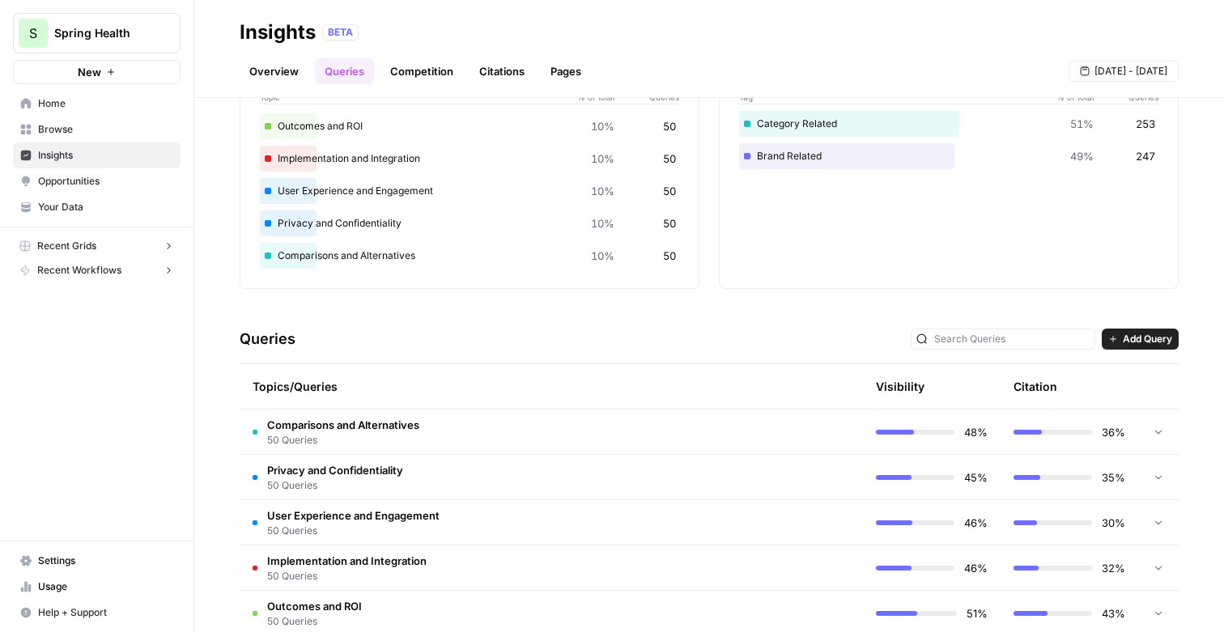
click at [438, 77] on link "Competition" at bounding box center [421, 71] width 83 height 26
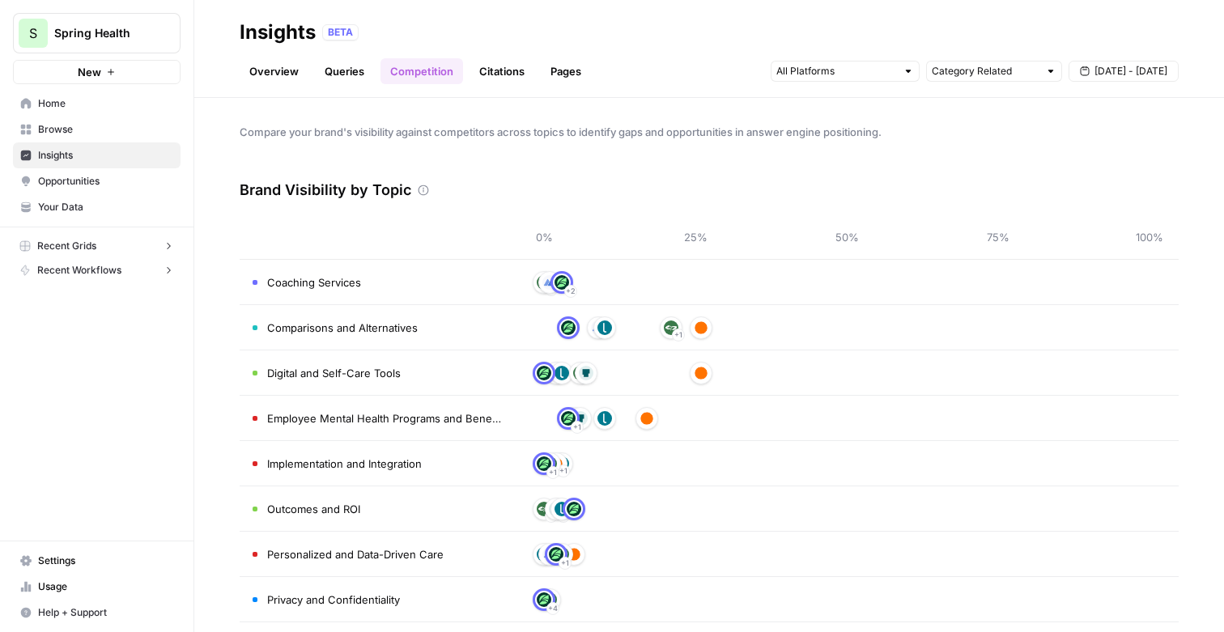
click at [498, 70] on link "Citations" at bounding box center [501, 71] width 65 height 26
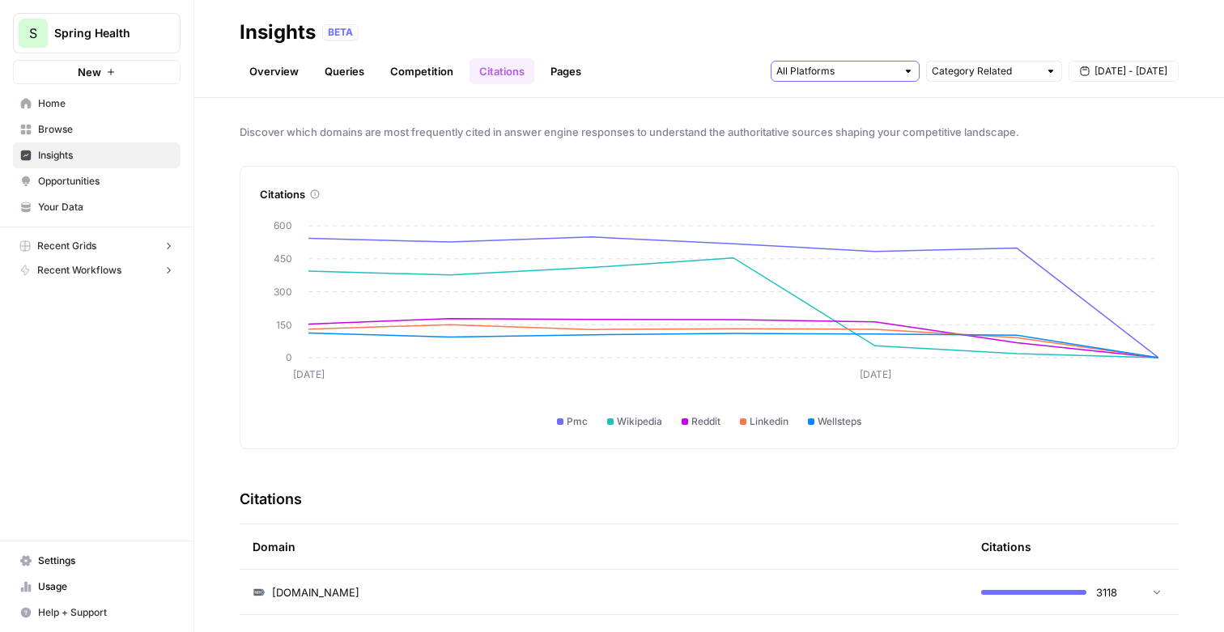
click at [811, 78] on input "text" at bounding box center [836, 71] width 120 height 16
click at [823, 108] on span "Gemini" at bounding box center [843, 107] width 83 height 16
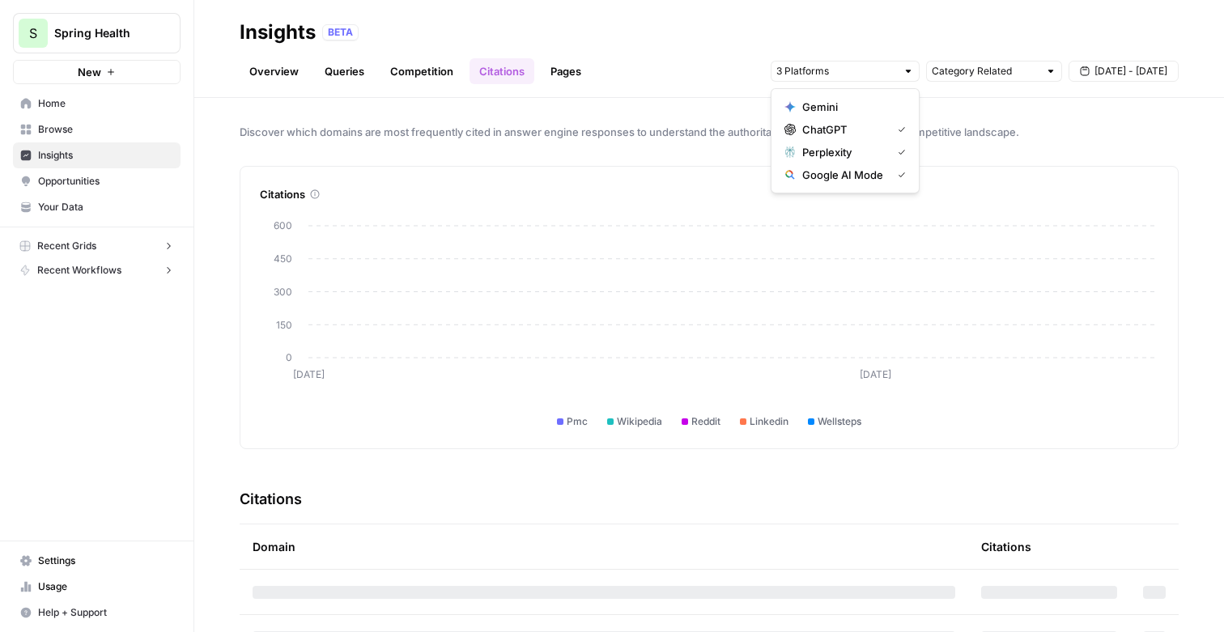
click at [823, 152] on span "Perplexity" at bounding box center [843, 152] width 83 height 16
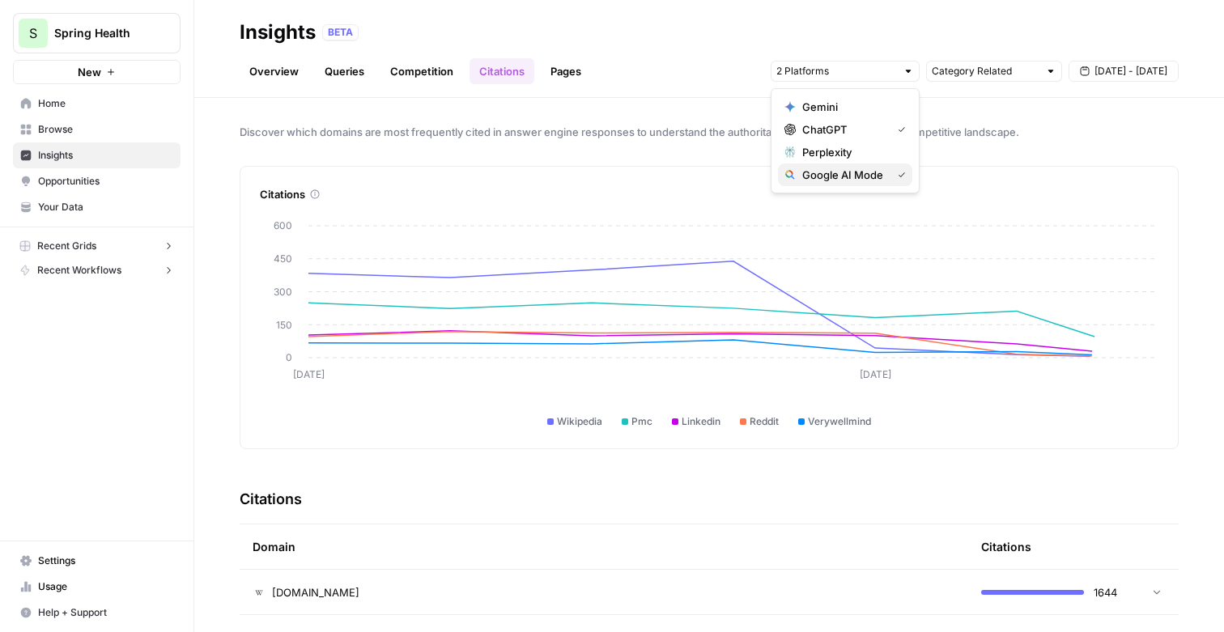
click at [830, 176] on span "Google AI Mode" at bounding box center [843, 175] width 83 height 16
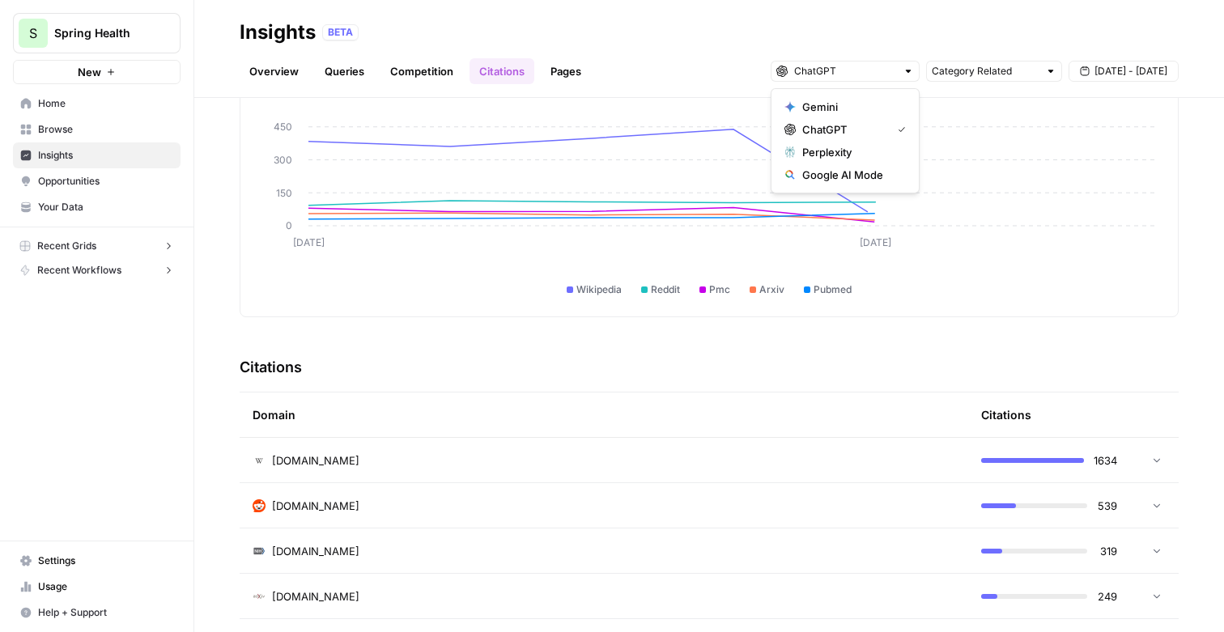
scroll to position [134, 0]
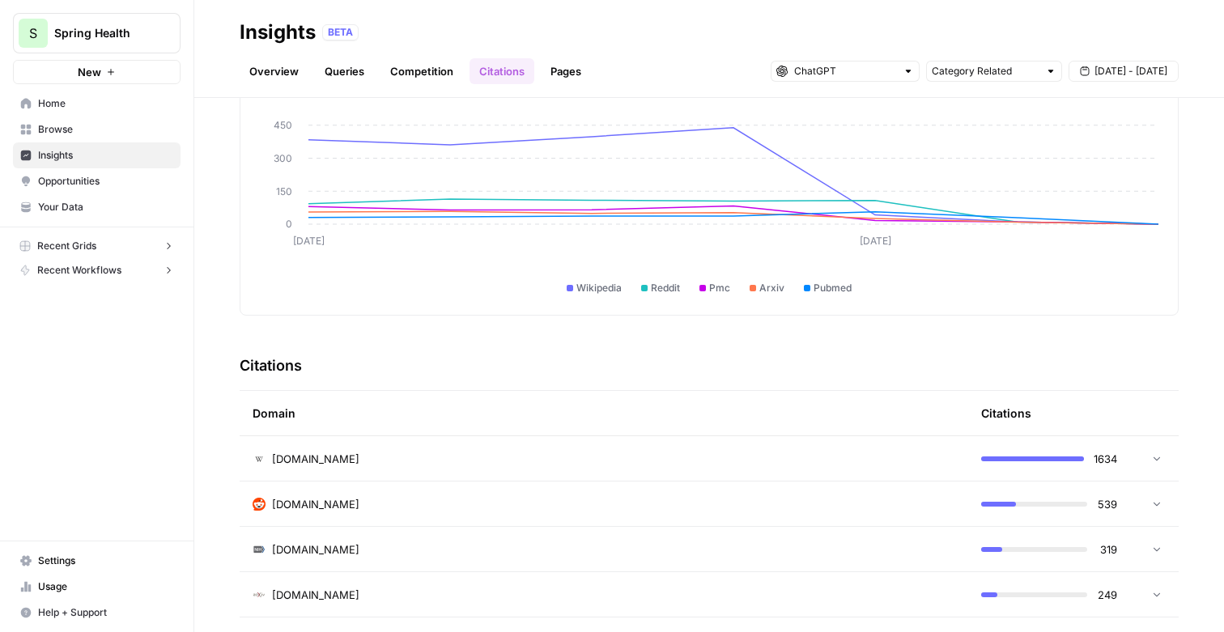
click at [878, 509] on div "[DOMAIN_NAME]" at bounding box center [603, 504] width 702 height 16
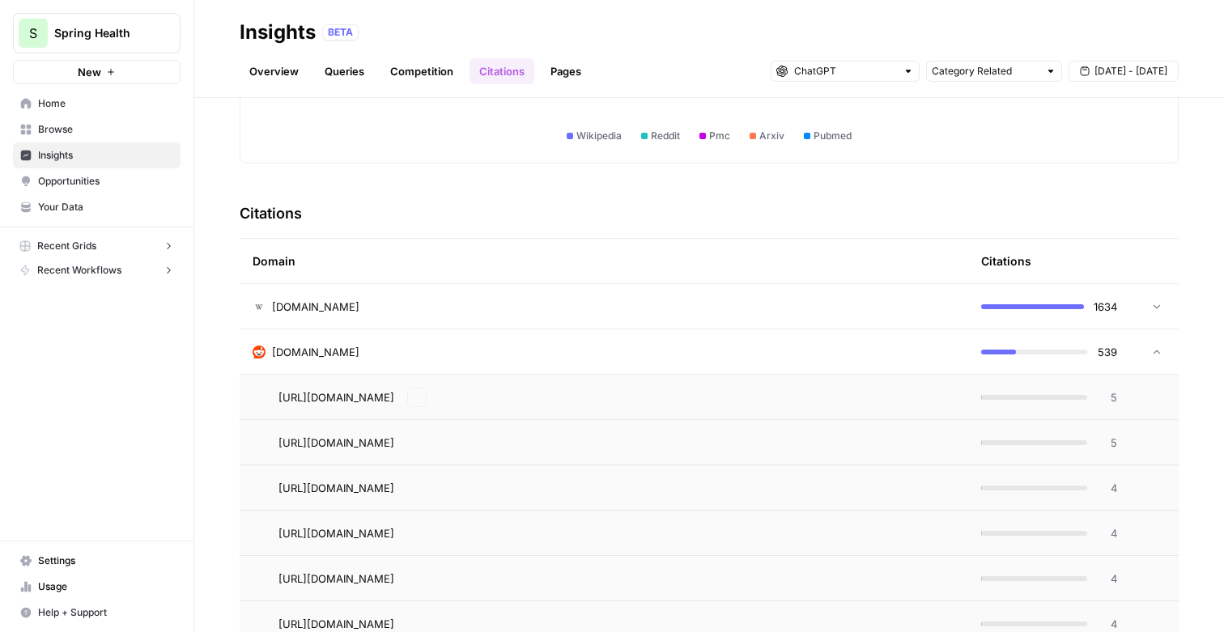
scroll to position [289, 0]
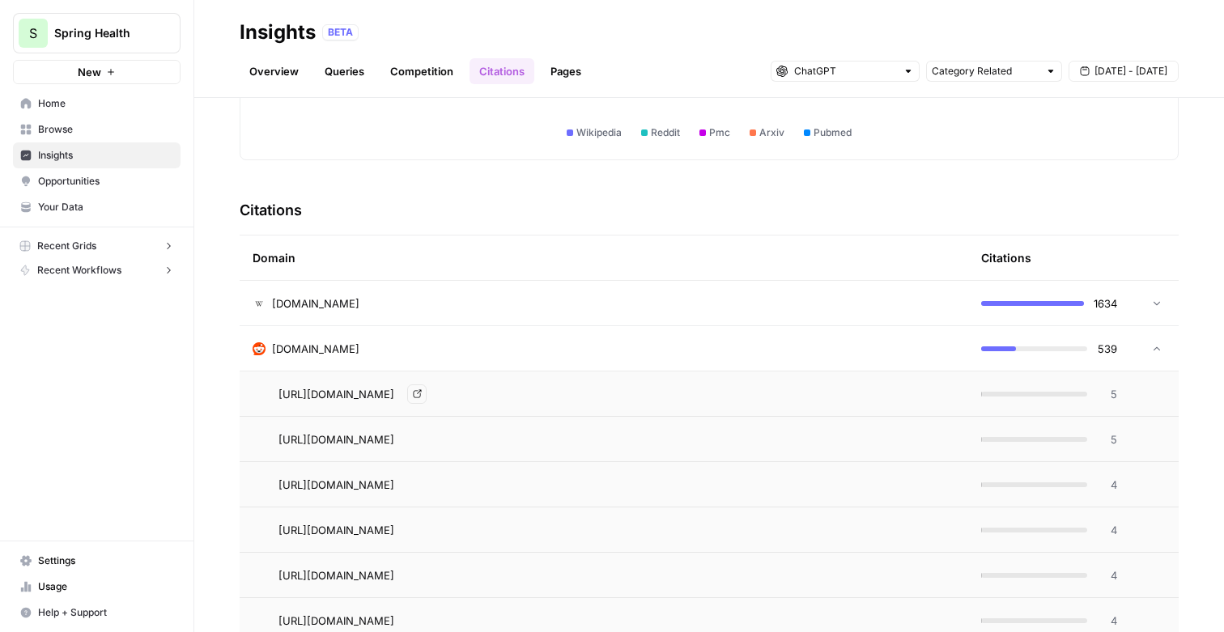
click at [421, 393] on icon "Go to page https://www.reddit.com/r/marketing/comments/utcwl9" at bounding box center [417, 394] width 8 height 8
click at [398, 298] on div "[DOMAIN_NAME]" at bounding box center [603, 303] width 702 height 16
click at [394, 348] on span "[URL][DOMAIN_NAME]" at bounding box center [336, 349] width 116 height 16
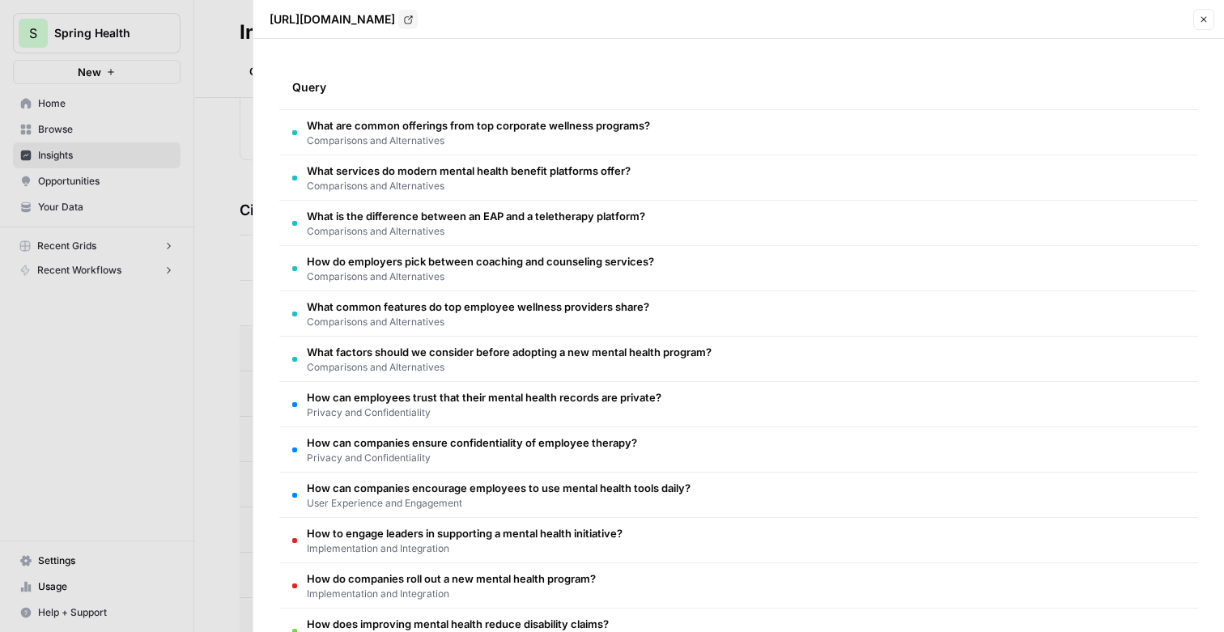
click at [125, 456] on div at bounding box center [612, 316] width 1224 height 632
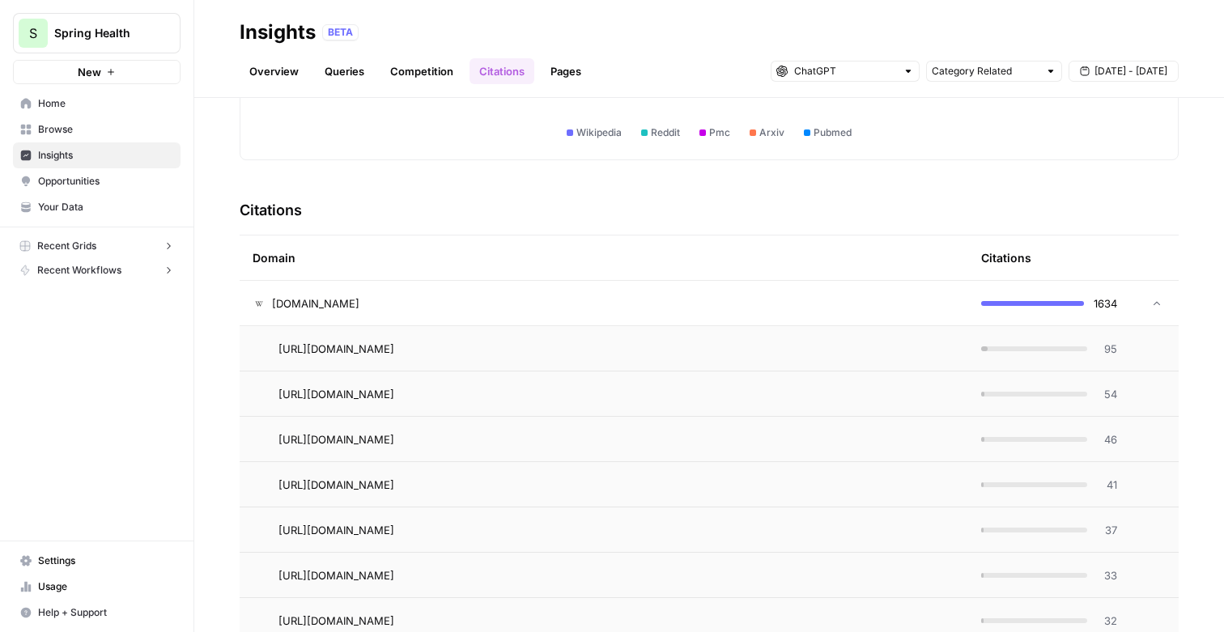
click at [567, 74] on link "Pages" at bounding box center [566, 71] width 50 height 26
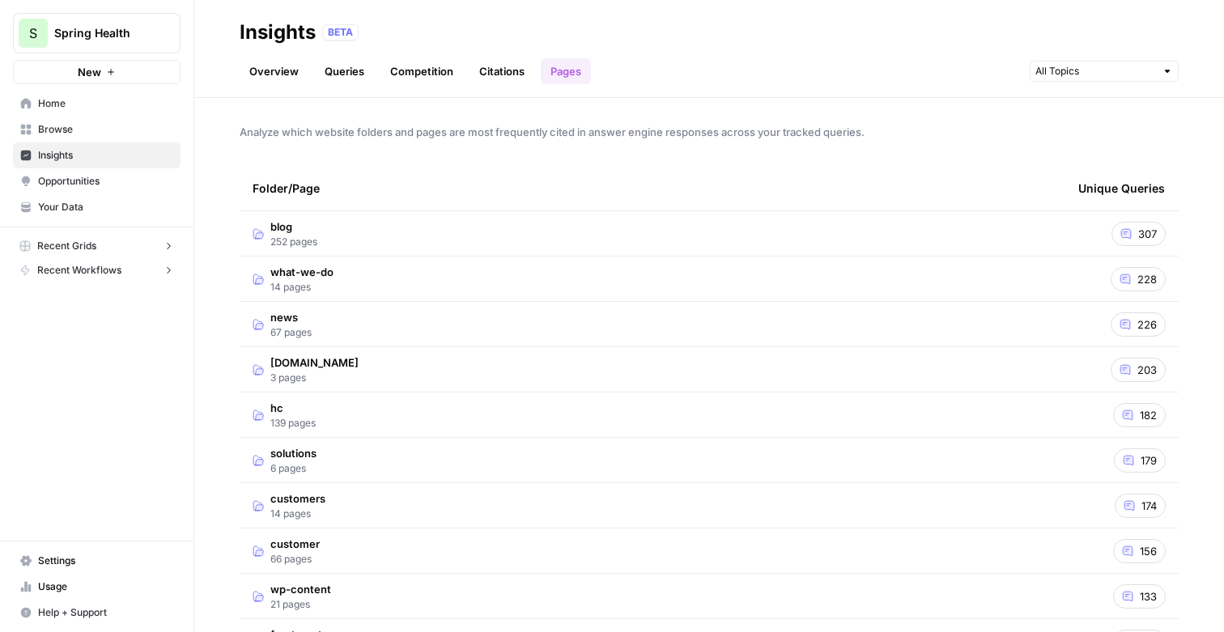
click at [458, 231] on td "blog 252 pages" at bounding box center [652, 233] width 825 height 45
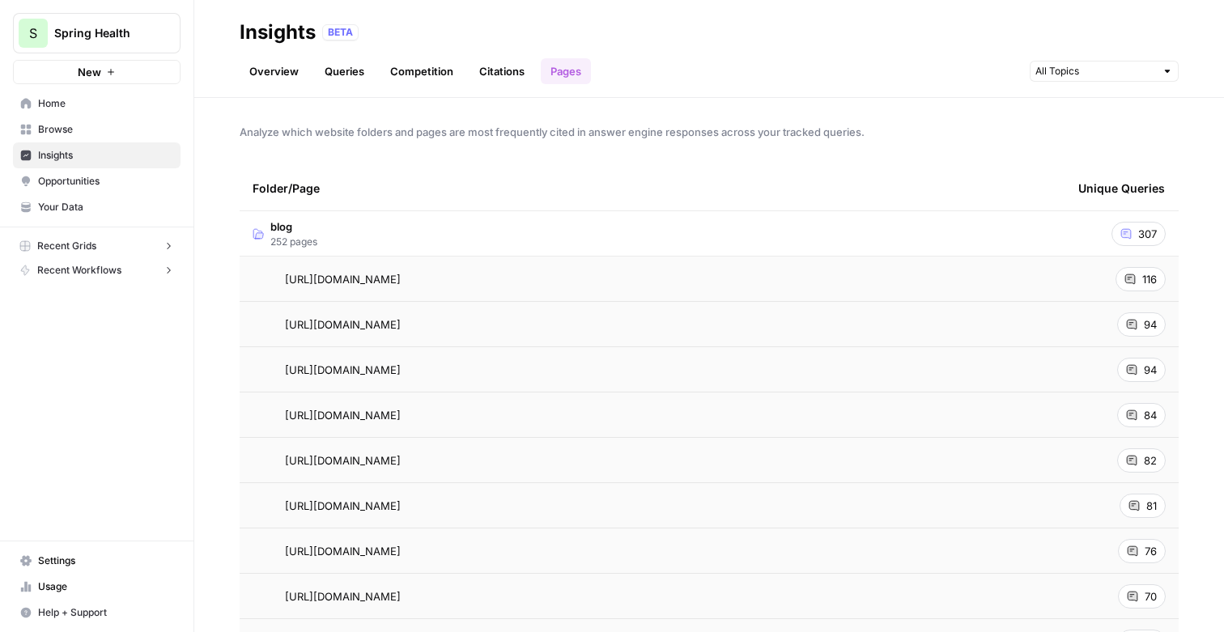
click at [1140, 280] on div "116" at bounding box center [1140, 279] width 50 height 24
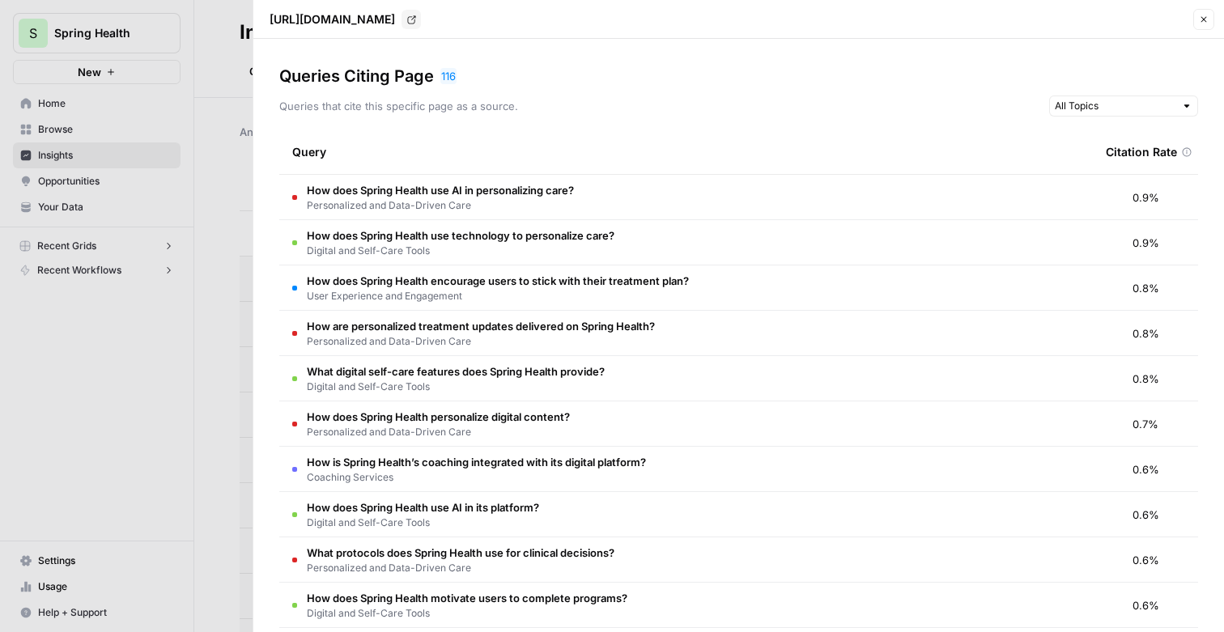
click at [160, 350] on div at bounding box center [612, 316] width 1224 height 632
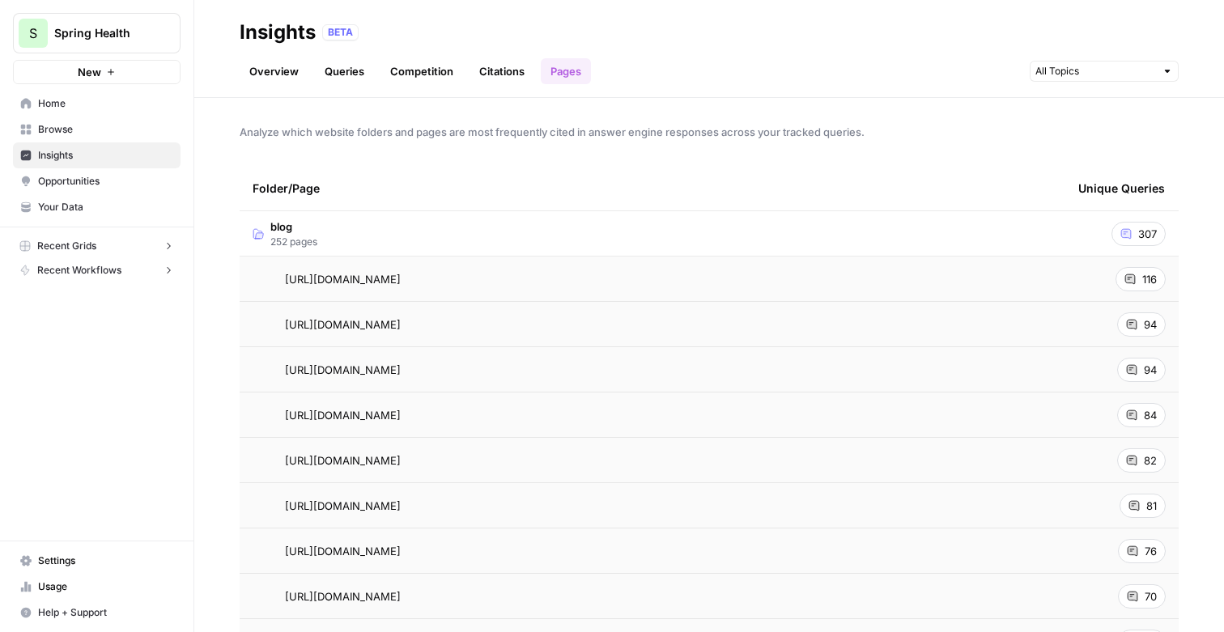
click at [283, 61] on link "Overview" at bounding box center [274, 71] width 69 height 26
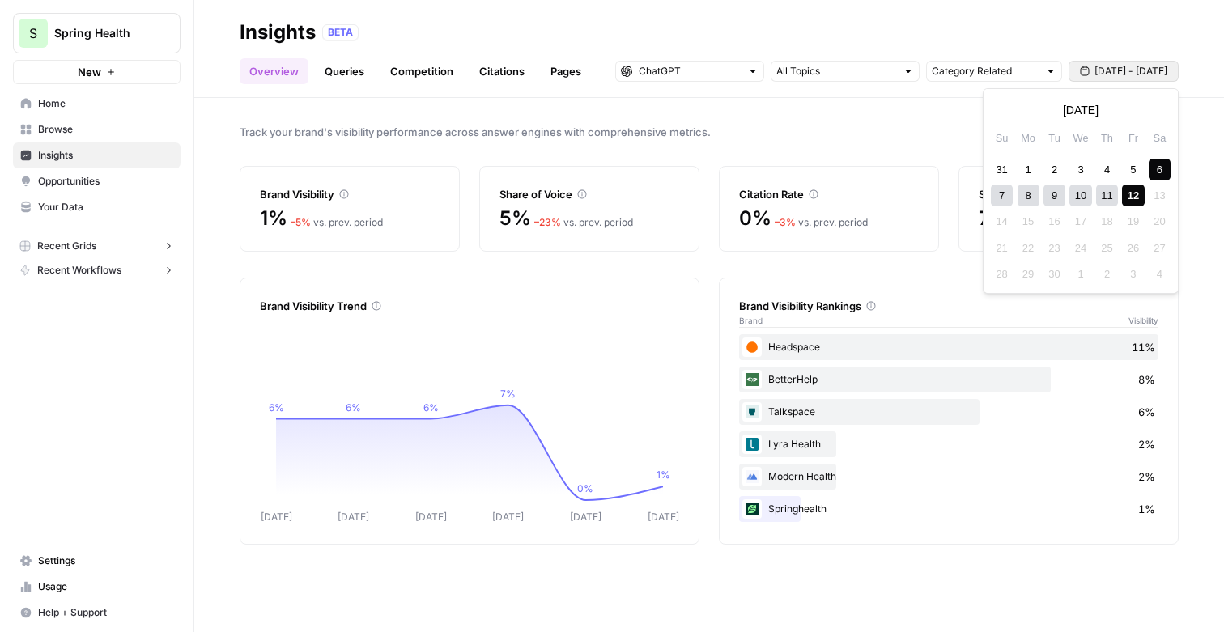
click at [1105, 71] on span "[DATE] - [DATE]" at bounding box center [1130, 71] width 73 height 15
click at [1008, 164] on div "31" at bounding box center [1001, 170] width 22 height 22
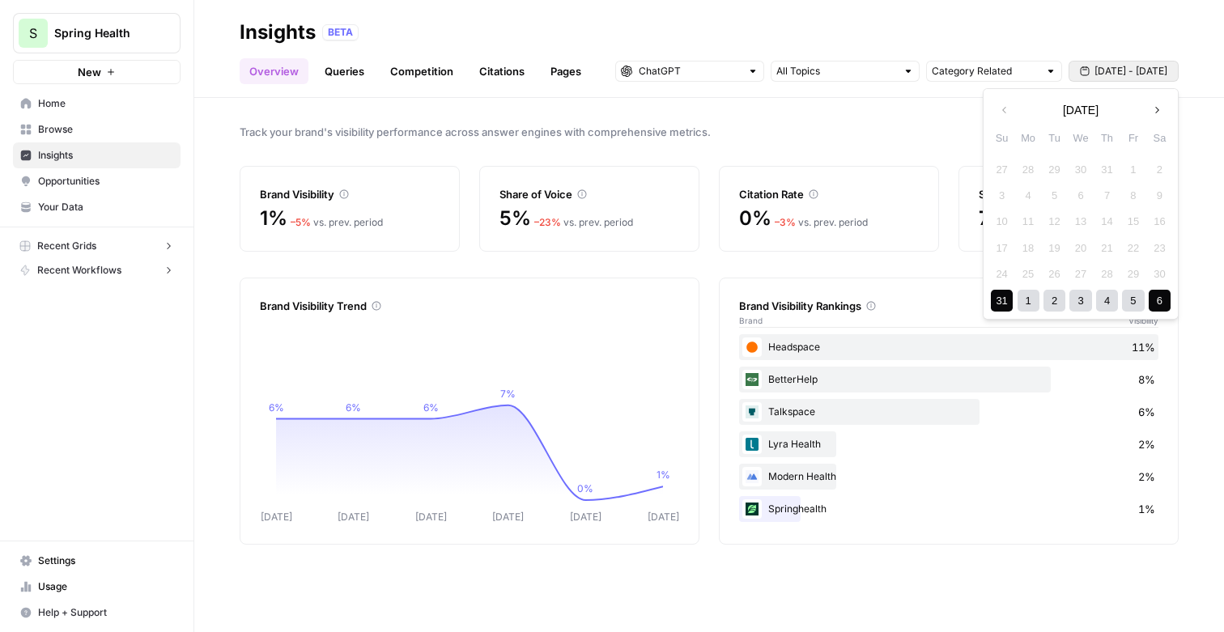
click at [1152, 295] on div "6" at bounding box center [1159, 301] width 22 height 22
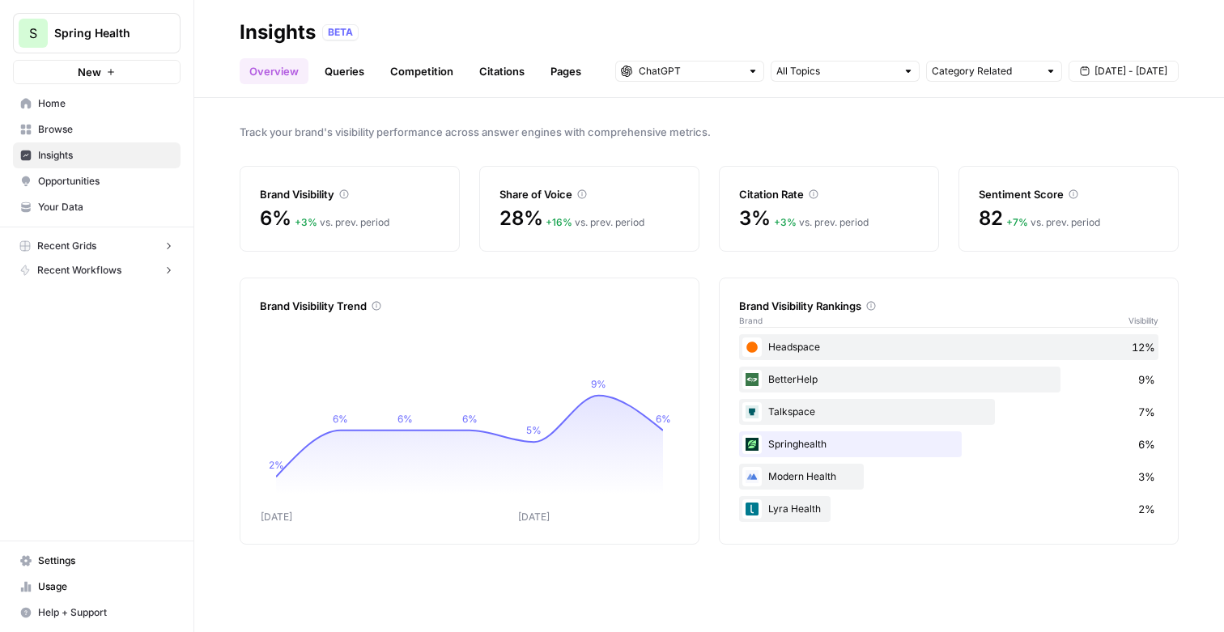
click at [837, 130] on span "Track your brand's visibility performance across answer engines with comprehens…" at bounding box center [709, 132] width 939 height 16
click at [94, 180] on span "Opportunities" at bounding box center [105, 181] width 135 height 15
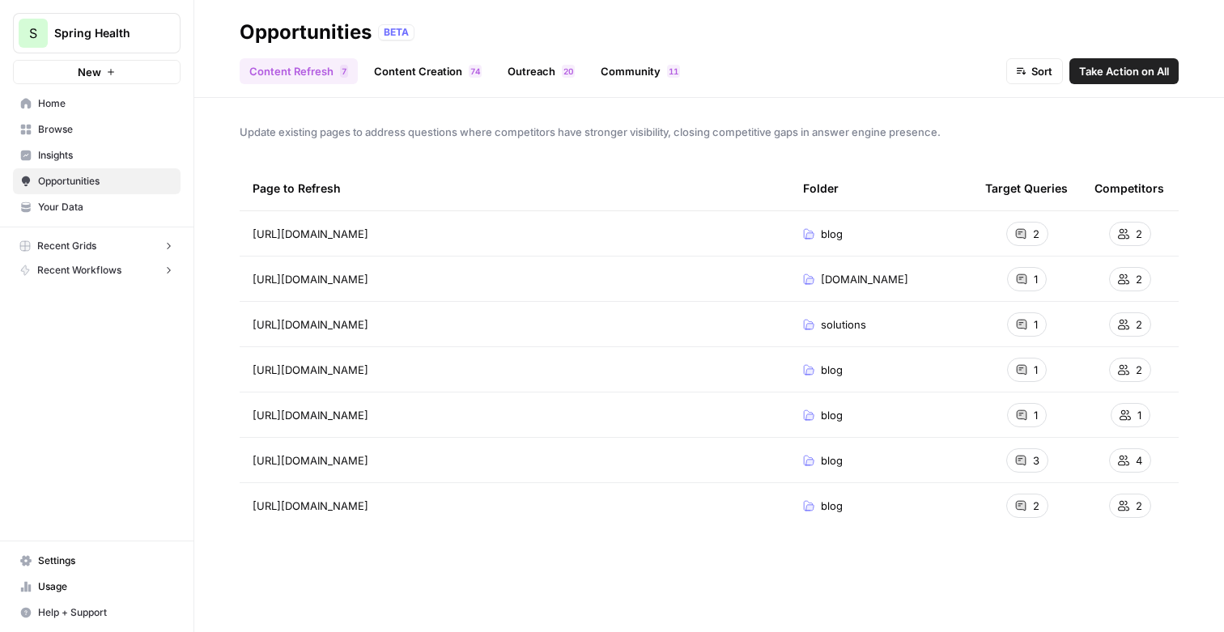
click at [1024, 232] on icon at bounding box center [1021, 234] width 10 height 10
click at [459, 67] on link "Content Creation 4 7" at bounding box center [427, 71] width 127 height 26
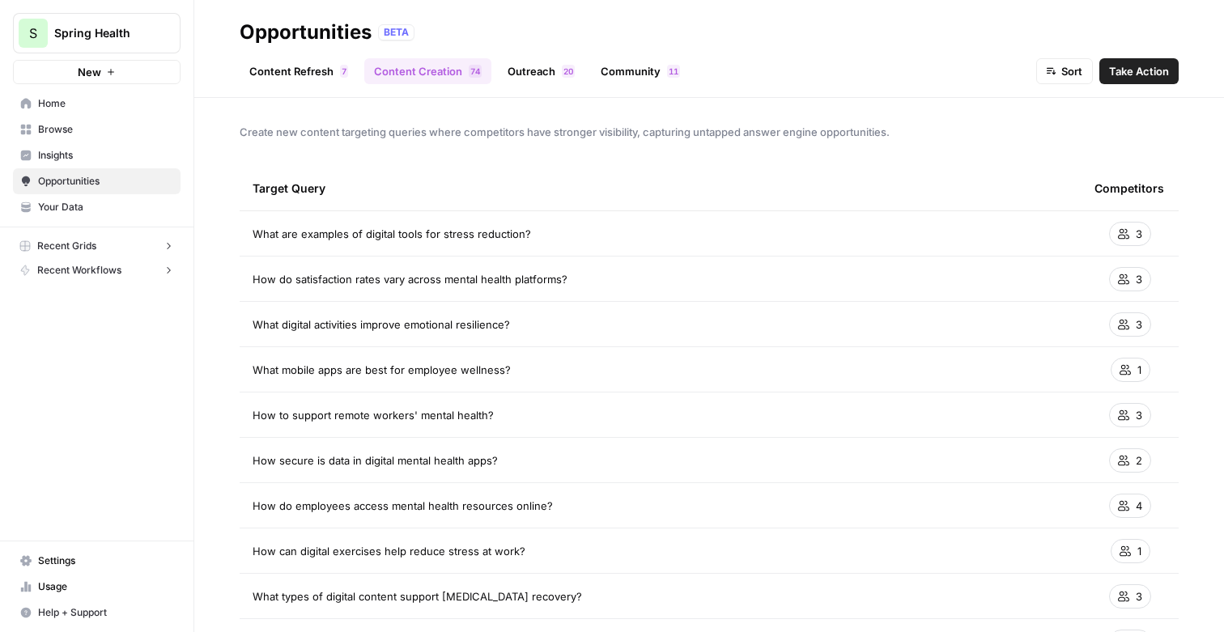
click at [1149, 69] on span "Take Action" at bounding box center [1139, 71] width 60 height 16
click at [1132, 235] on div "3" at bounding box center [1130, 234] width 42 height 24
click at [551, 72] on link "Outreach 0 2" at bounding box center [541, 71] width 87 height 26
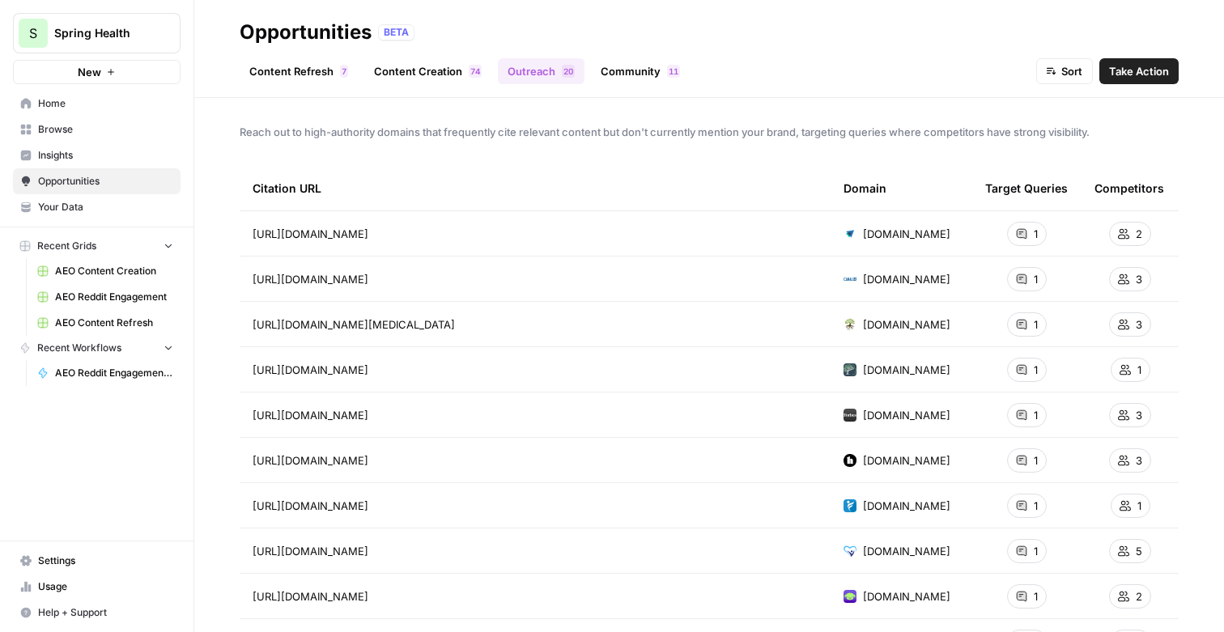
click at [647, 77] on link "Community 1 1" at bounding box center [640, 71] width 99 height 26
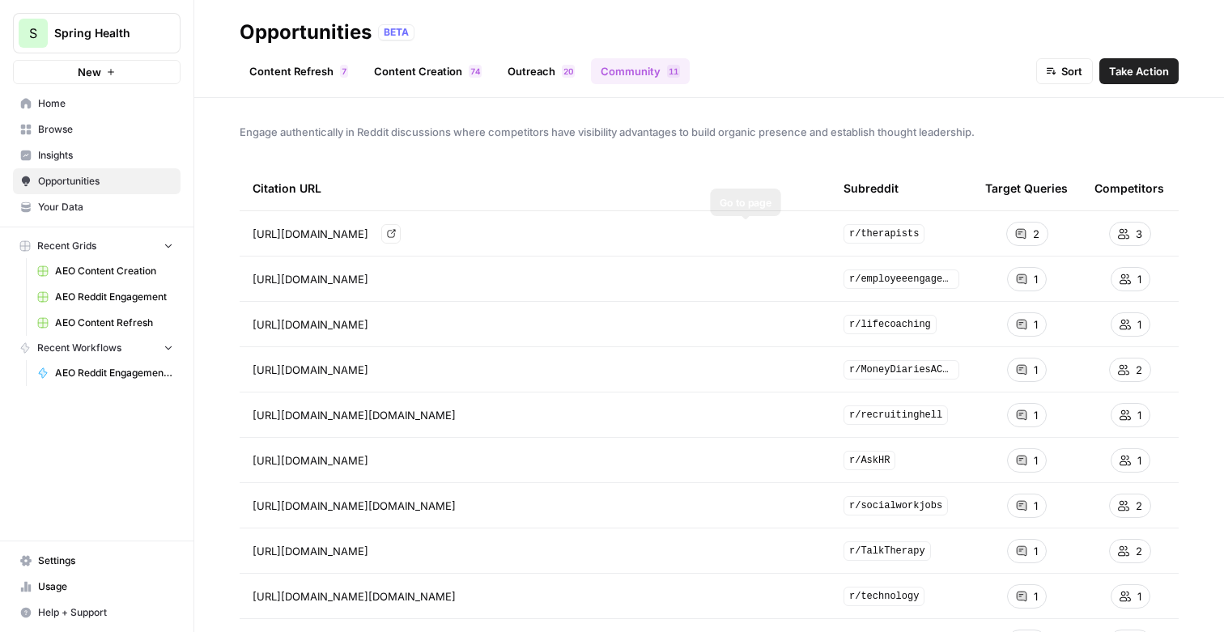
click at [396, 232] on icon "Go to page https://www.reddit.com/r/therapists/comments/1ahl3eu/best_online_the…" at bounding box center [391, 233] width 9 height 9
click at [1142, 74] on span "Take Action" at bounding box center [1139, 71] width 60 height 16
click at [100, 158] on span "Insights" at bounding box center [105, 155] width 135 height 15
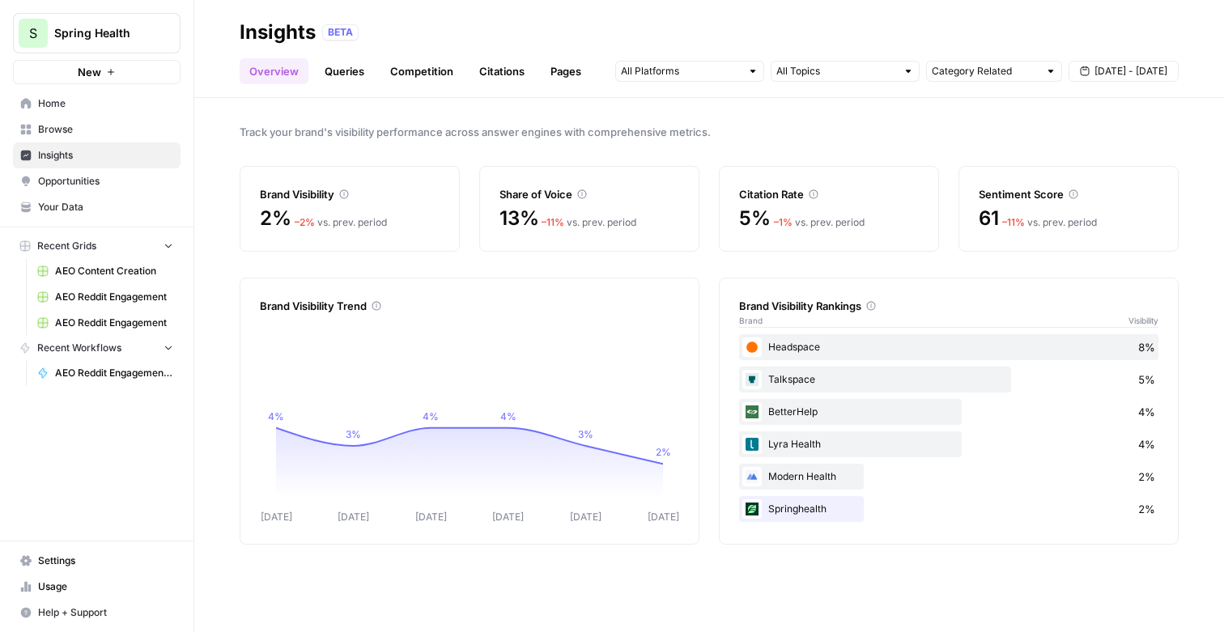
click at [133, 273] on span "AEO Content Creation" at bounding box center [114, 271] width 118 height 15
